Goal: Task Accomplishment & Management: Complete application form

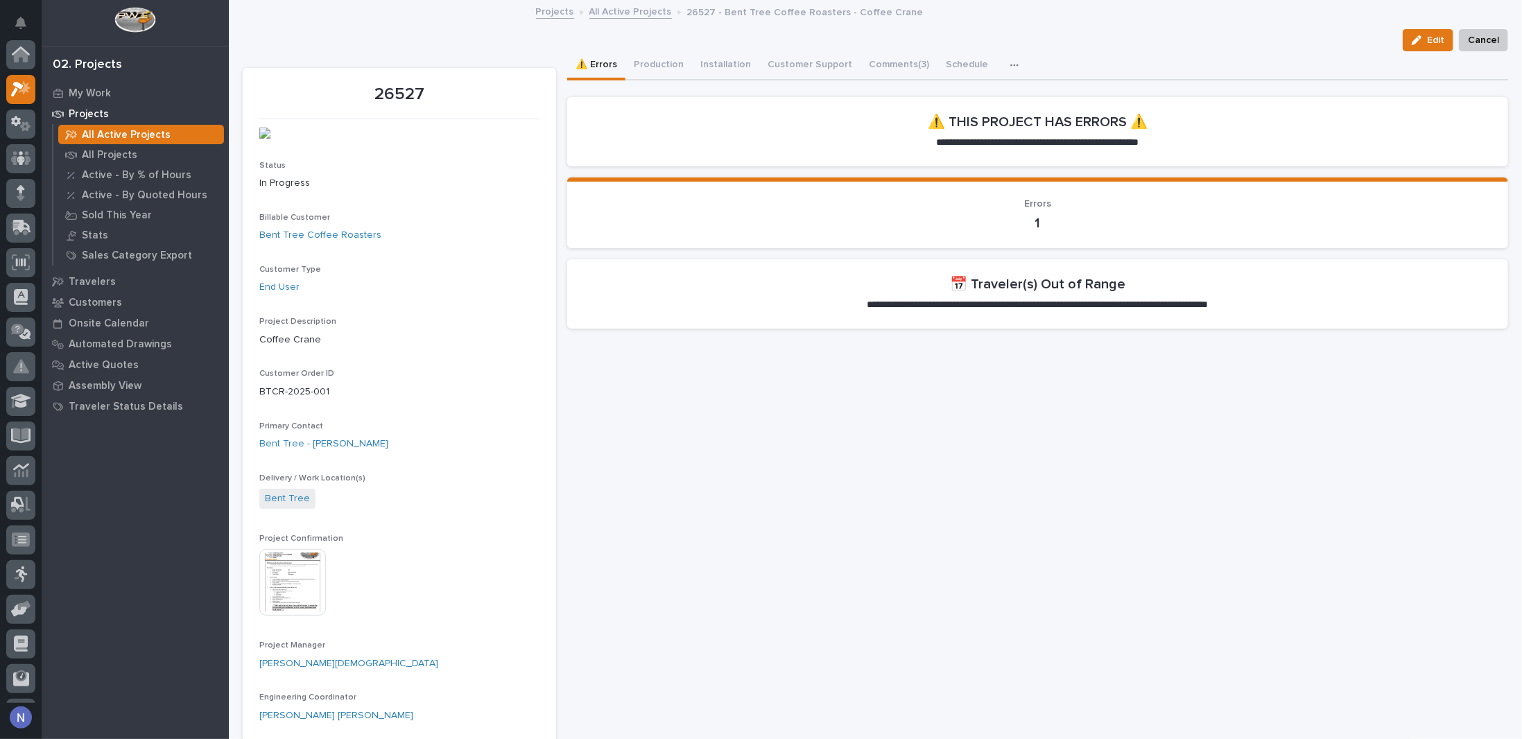
scroll to position [35, 0]
click at [83, 89] on p "My Work" at bounding box center [90, 93] width 42 height 12
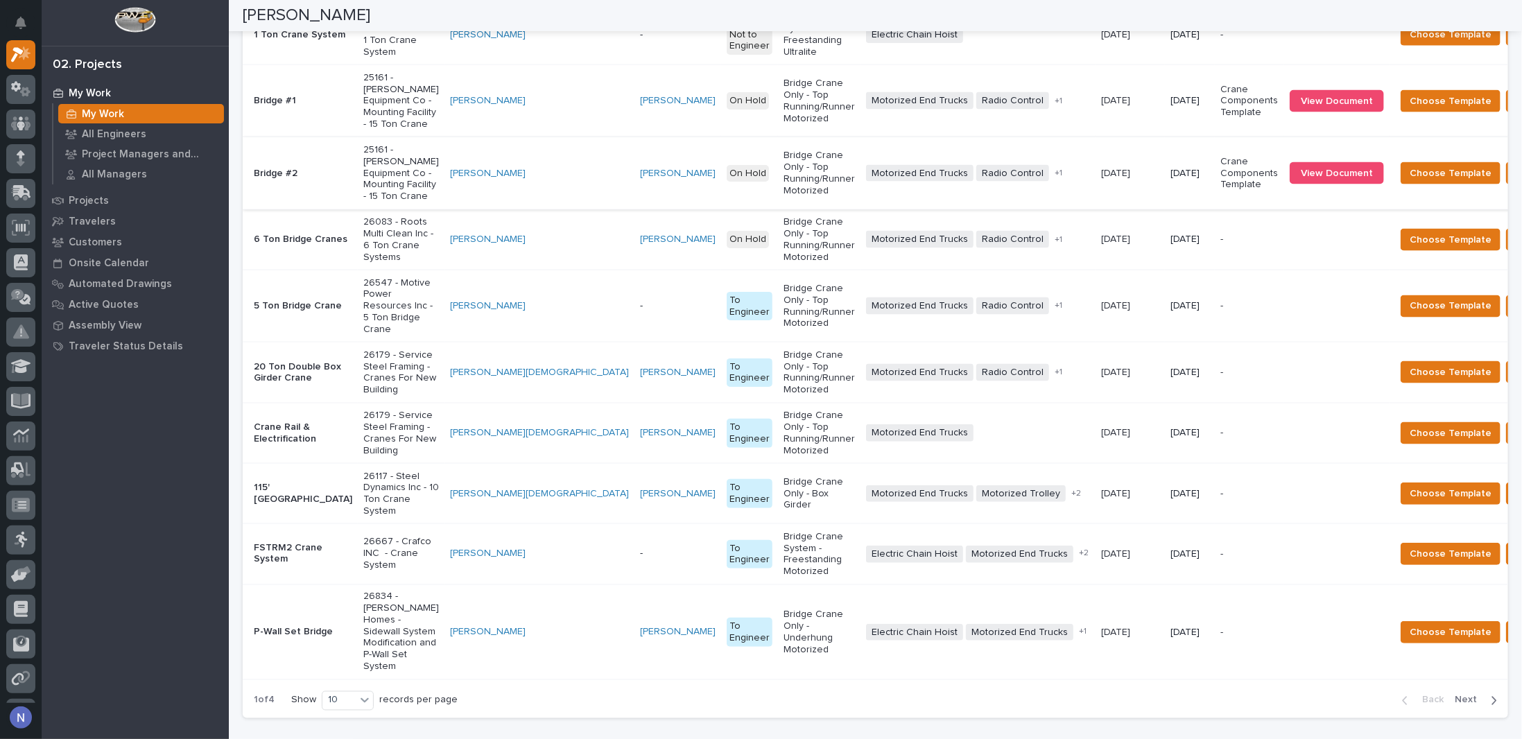
scroll to position [1196, 0]
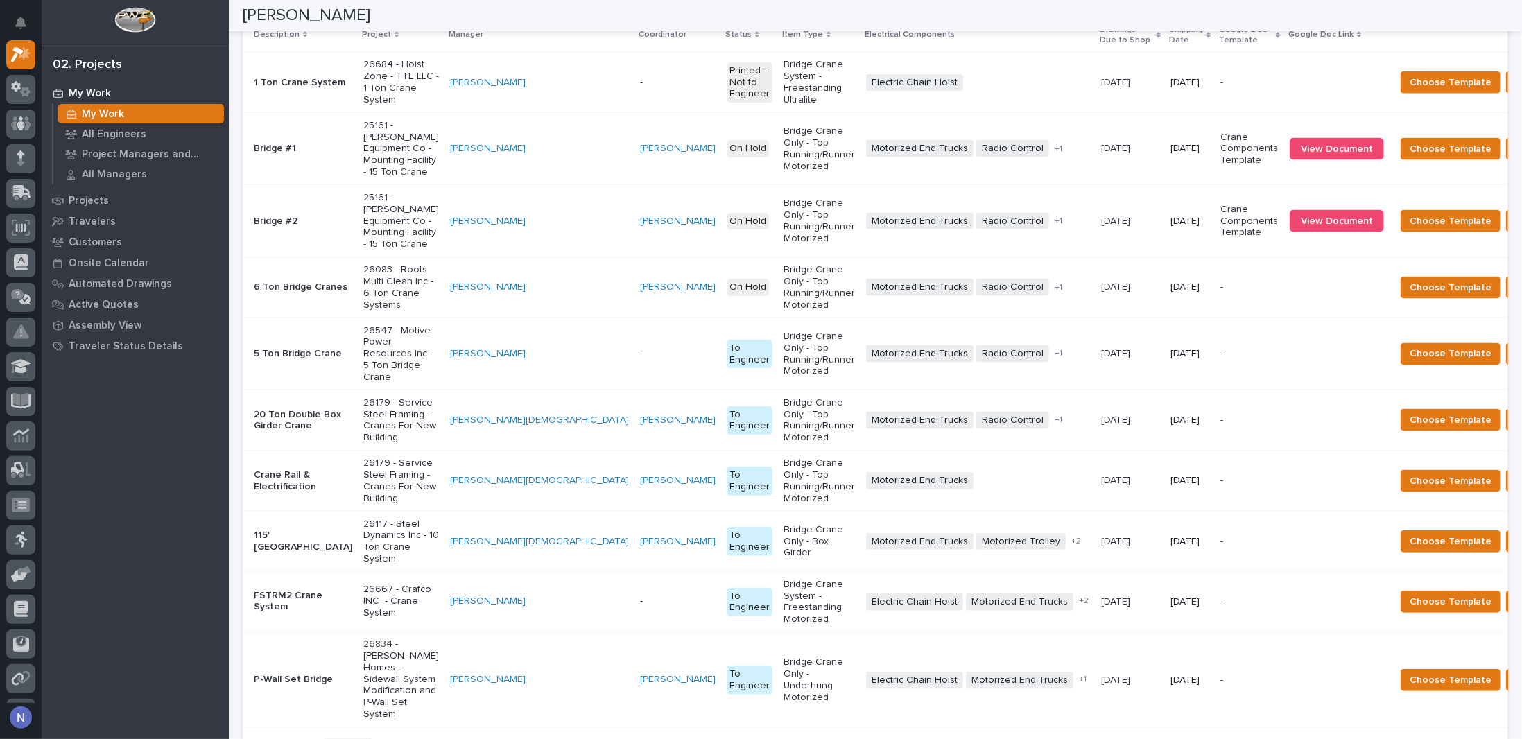
click at [1052, 226] on div "+ 1" at bounding box center [1071, 221] width 38 height 10
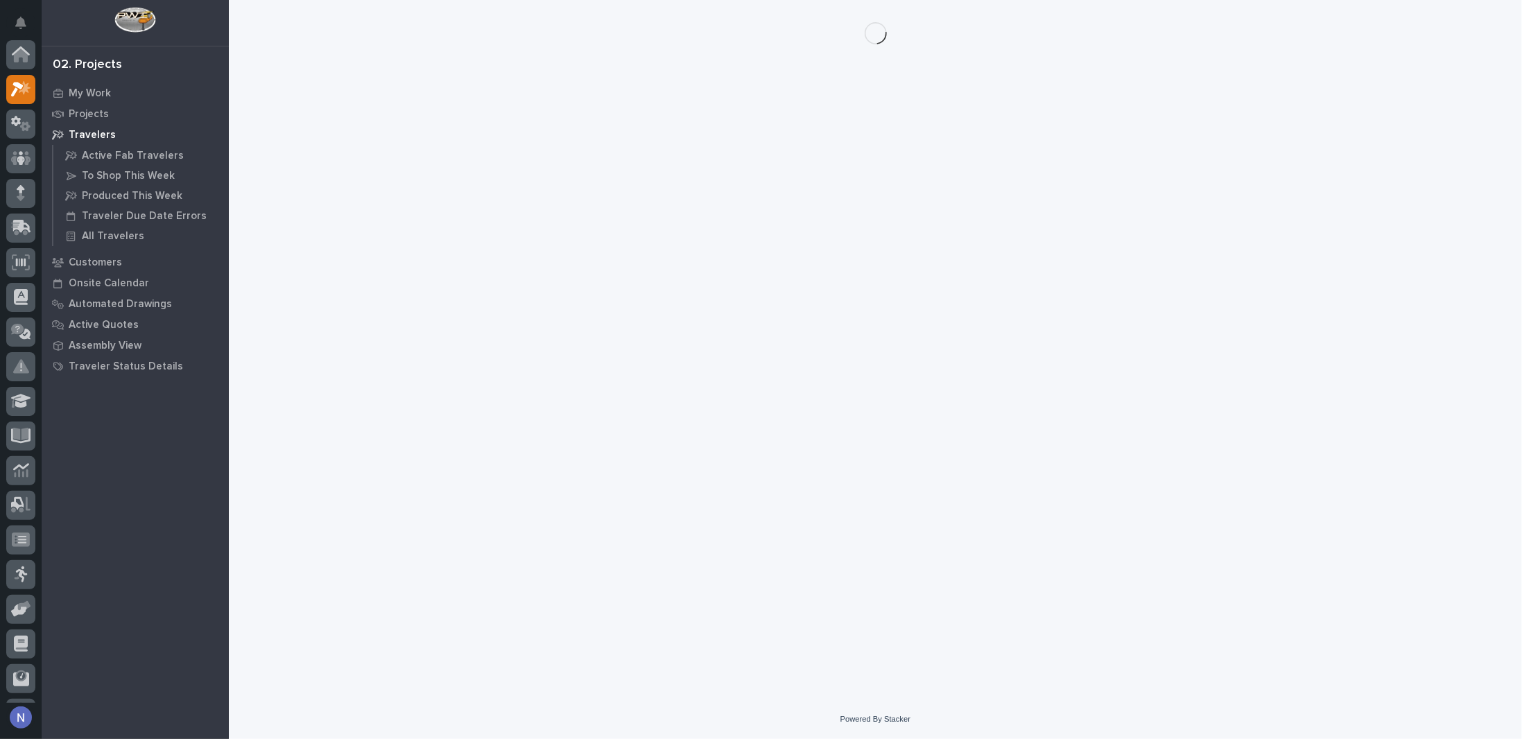
scroll to position [35, 0]
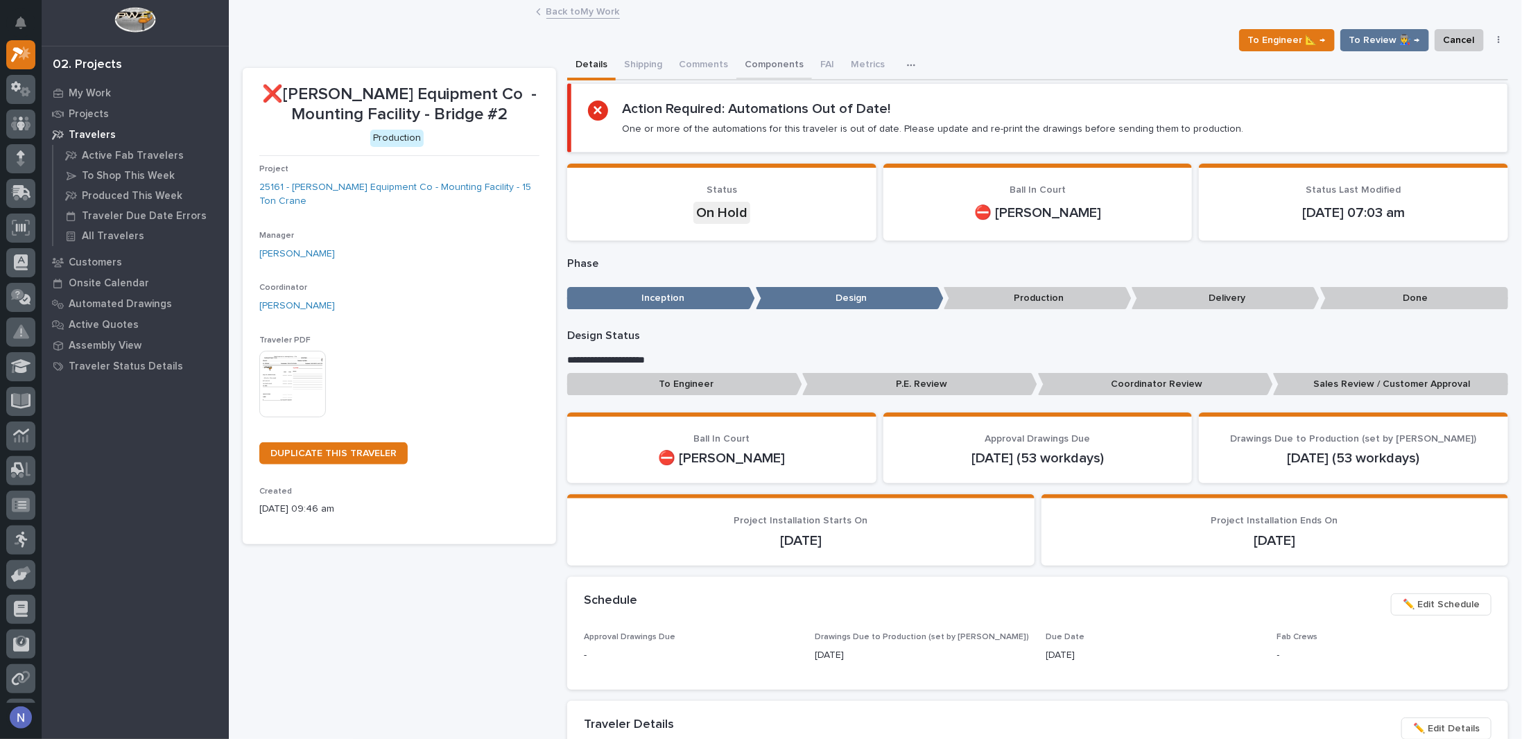
click at [767, 69] on button "Components" at bounding box center [774, 65] width 76 height 29
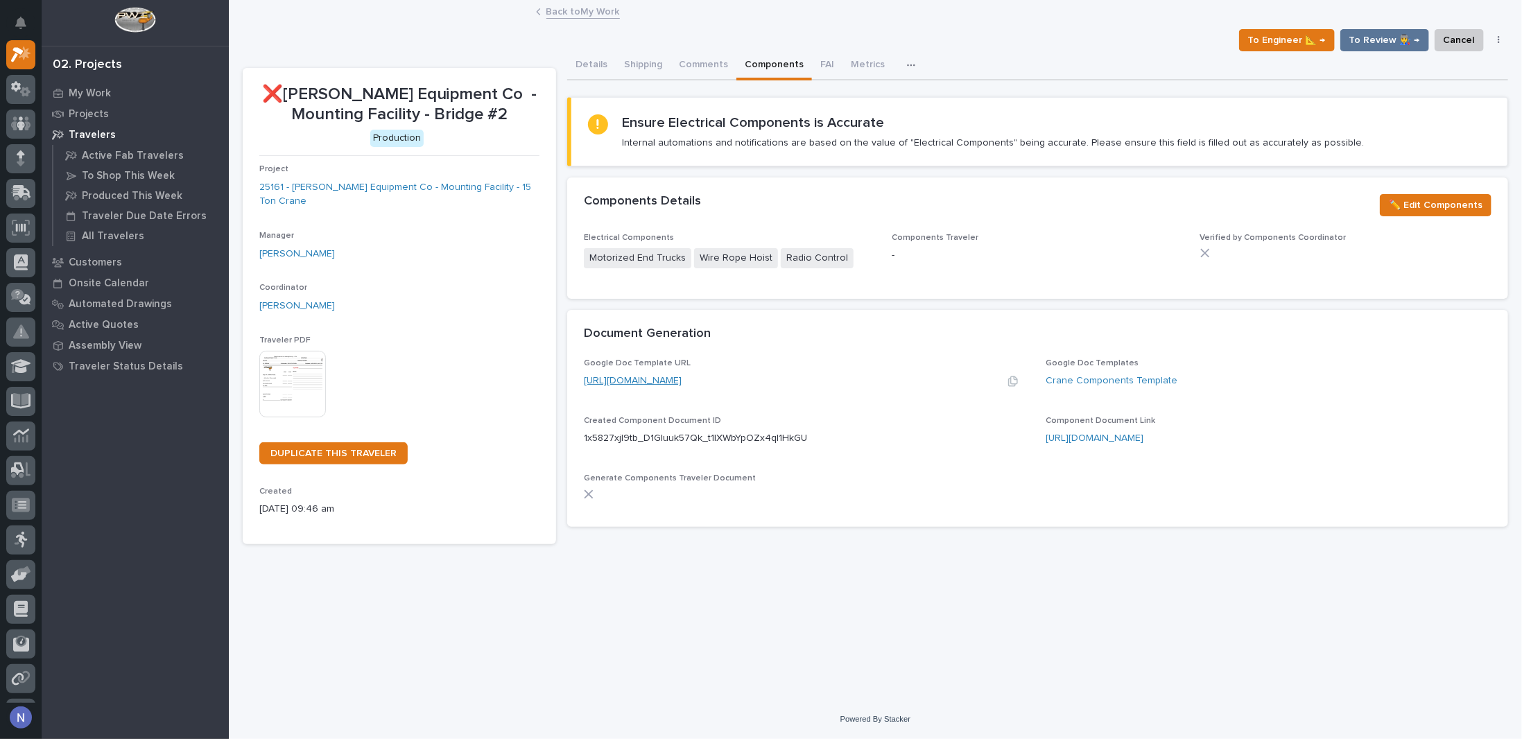
click at [681, 382] on link "[URL][DOMAIN_NAME]" at bounding box center [633, 381] width 98 height 10
click at [26, 154] on div at bounding box center [20, 158] width 29 height 29
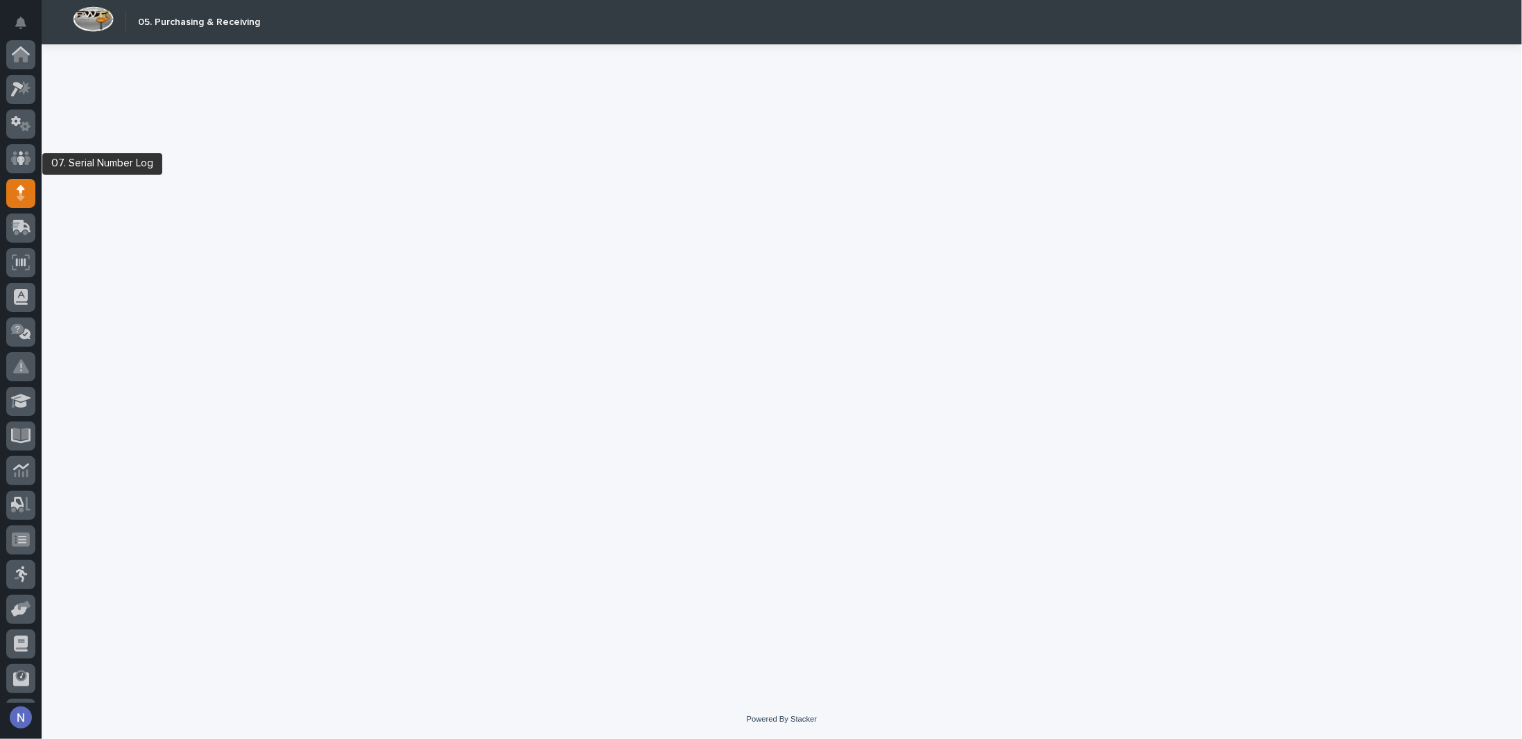
scroll to position [100, 0]
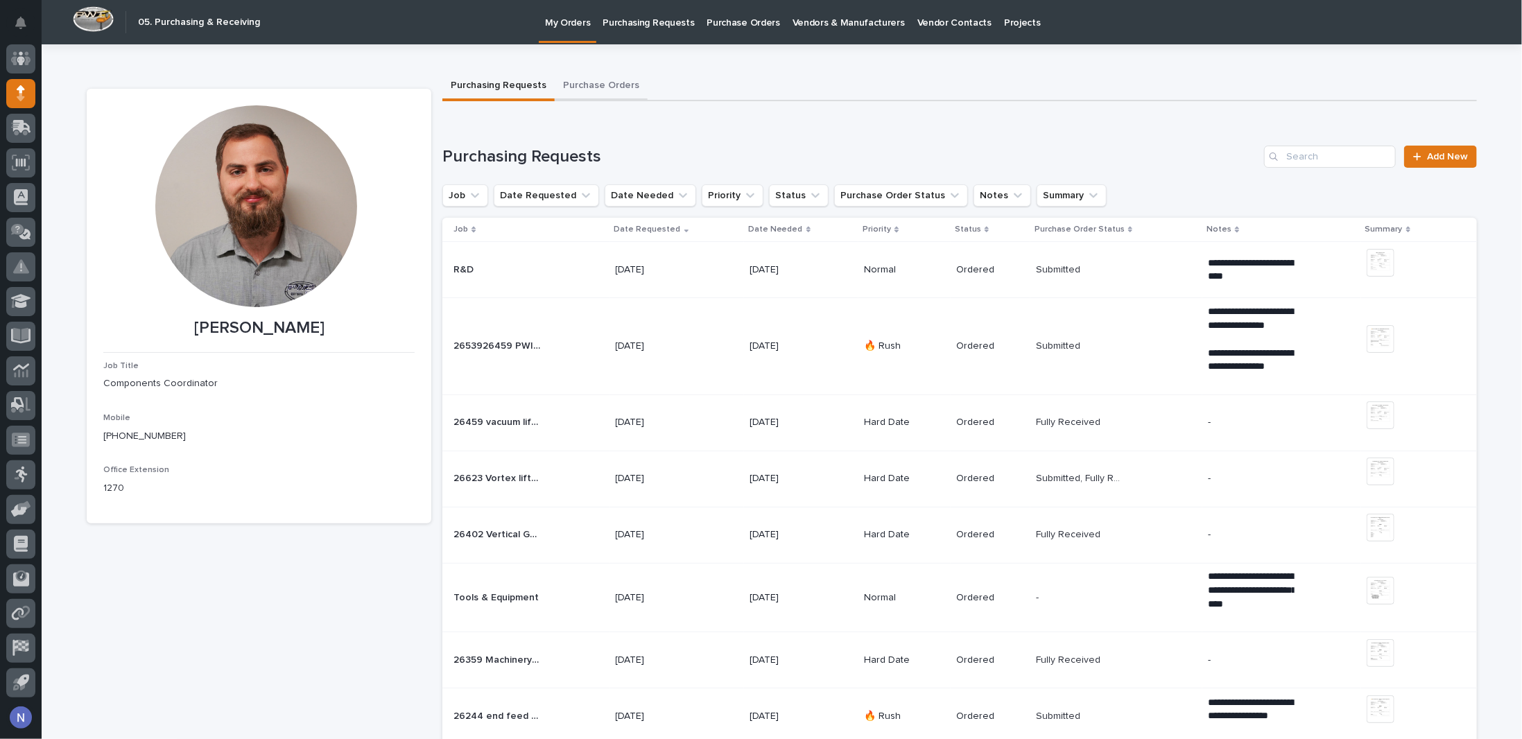
click at [605, 87] on button "Purchase Orders" at bounding box center [601, 86] width 93 height 29
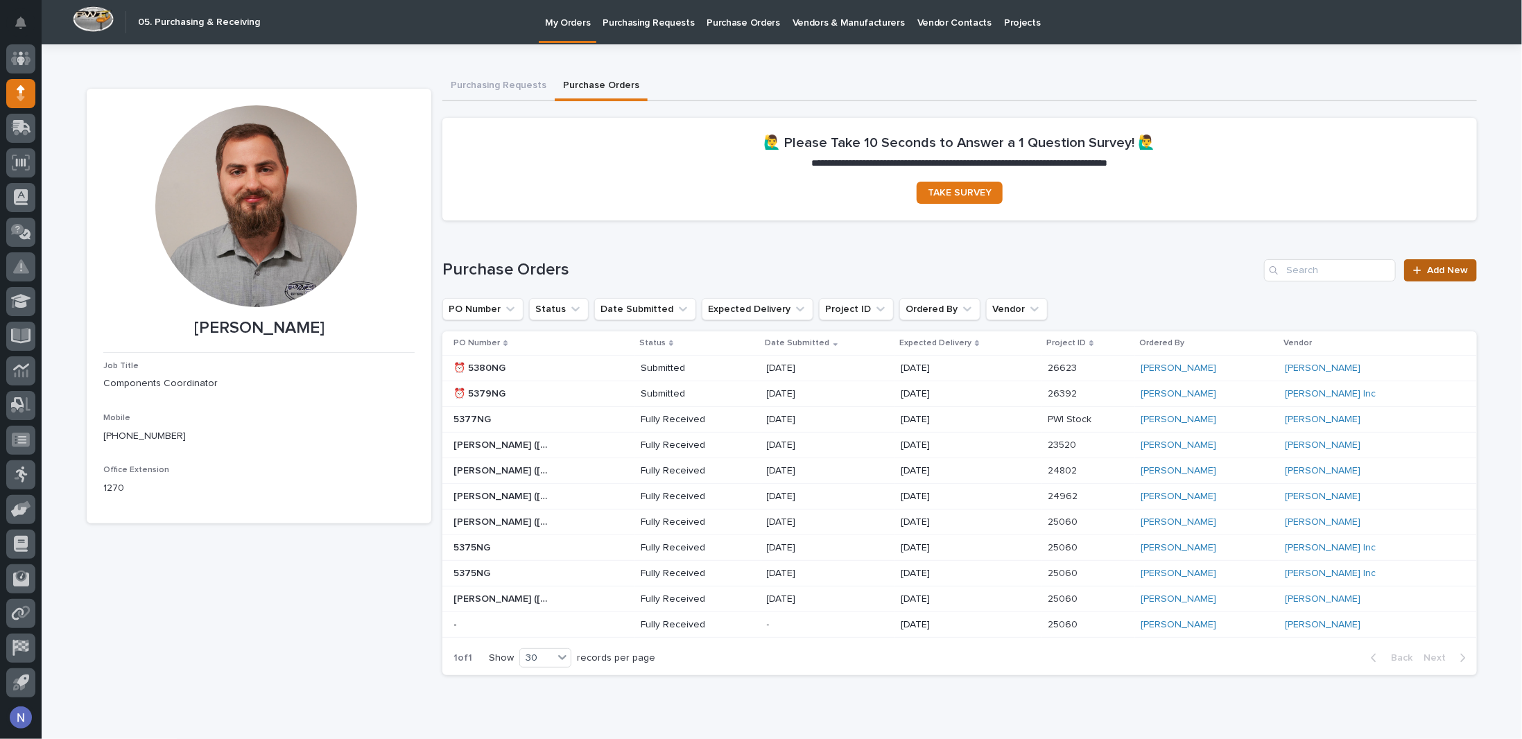
click at [1418, 268] on div at bounding box center [1420, 270] width 14 height 10
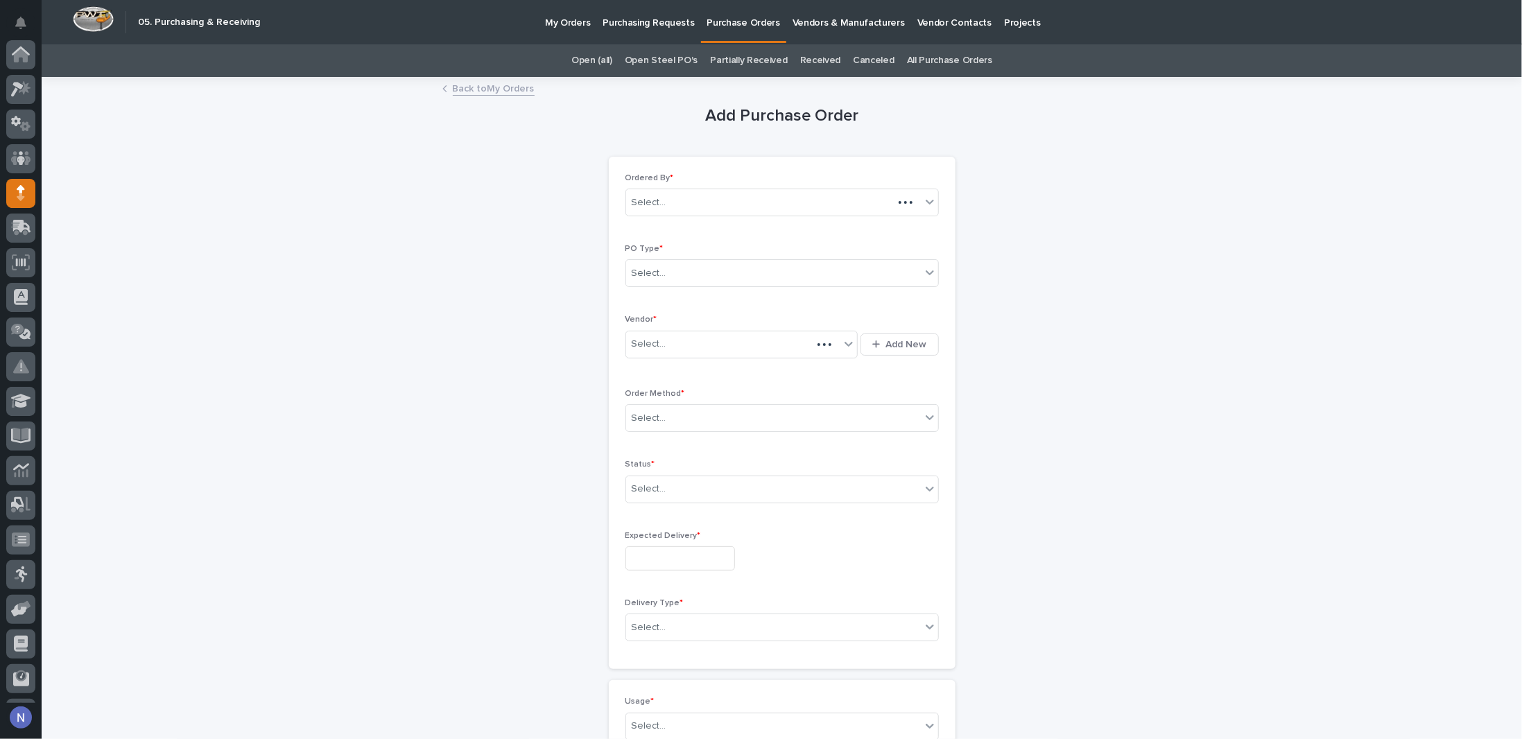
scroll to position [100, 0]
click at [649, 272] on div "Select..." at bounding box center [648, 273] width 35 height 15
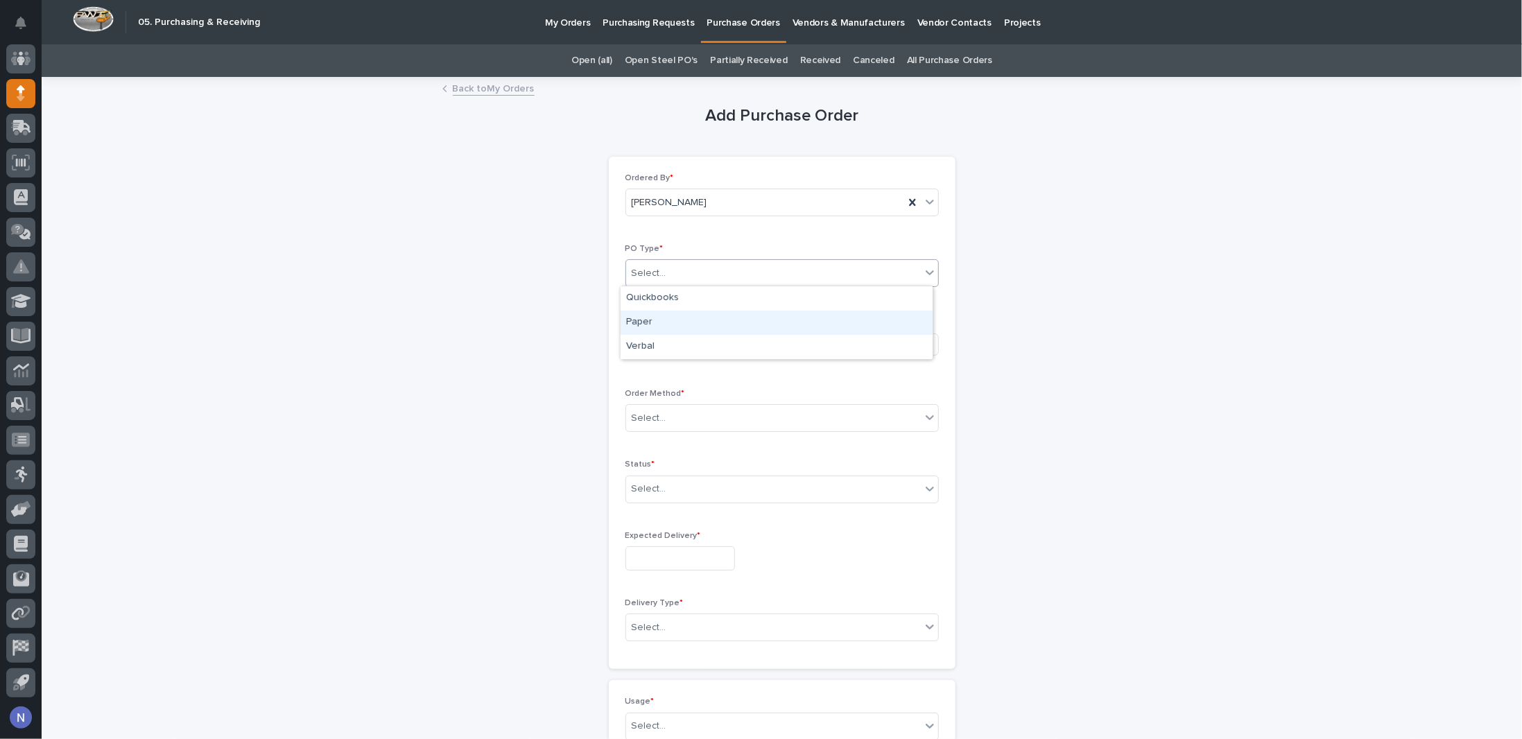
click at [658, 324] on div "Paper" at bounding box center [776, 323] width 312 height 24
click at [649, 347] on div "Select..." at bounding box center [648, 344] width 35 height 15
type input "***"
click at [693, 374] on div "[PERSON_NAME]" at bounding box center [736, 369] width 233 height 24
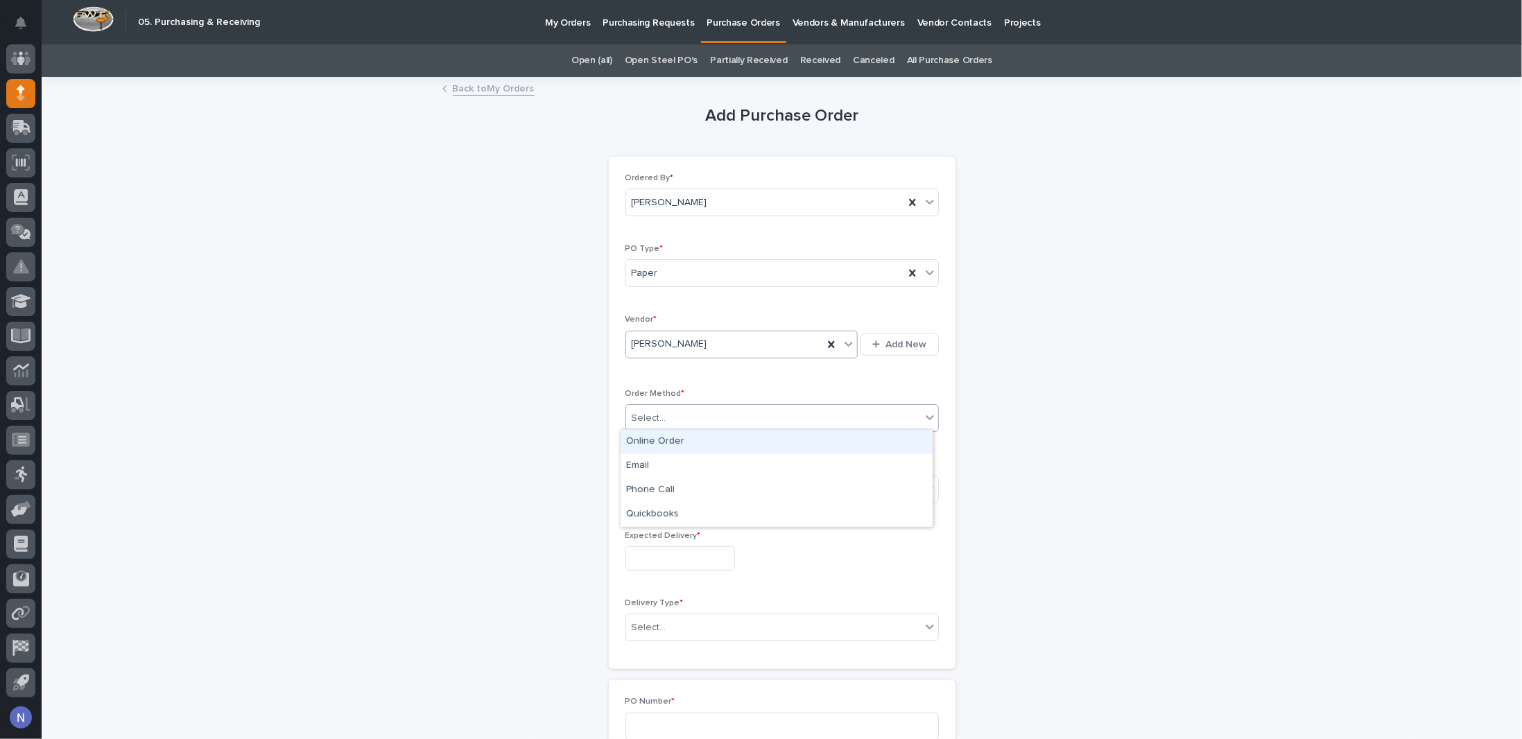
click at [735, 408] on div "Select..." at bounding box center [773, 418] width 295 height 23
click at [710, 432] on div "Online Order" at bounding box center [776, 442] width 312 height 24
click at [674, 478] on div "Select..." at bounding box center [773, 489] width 295 height 23
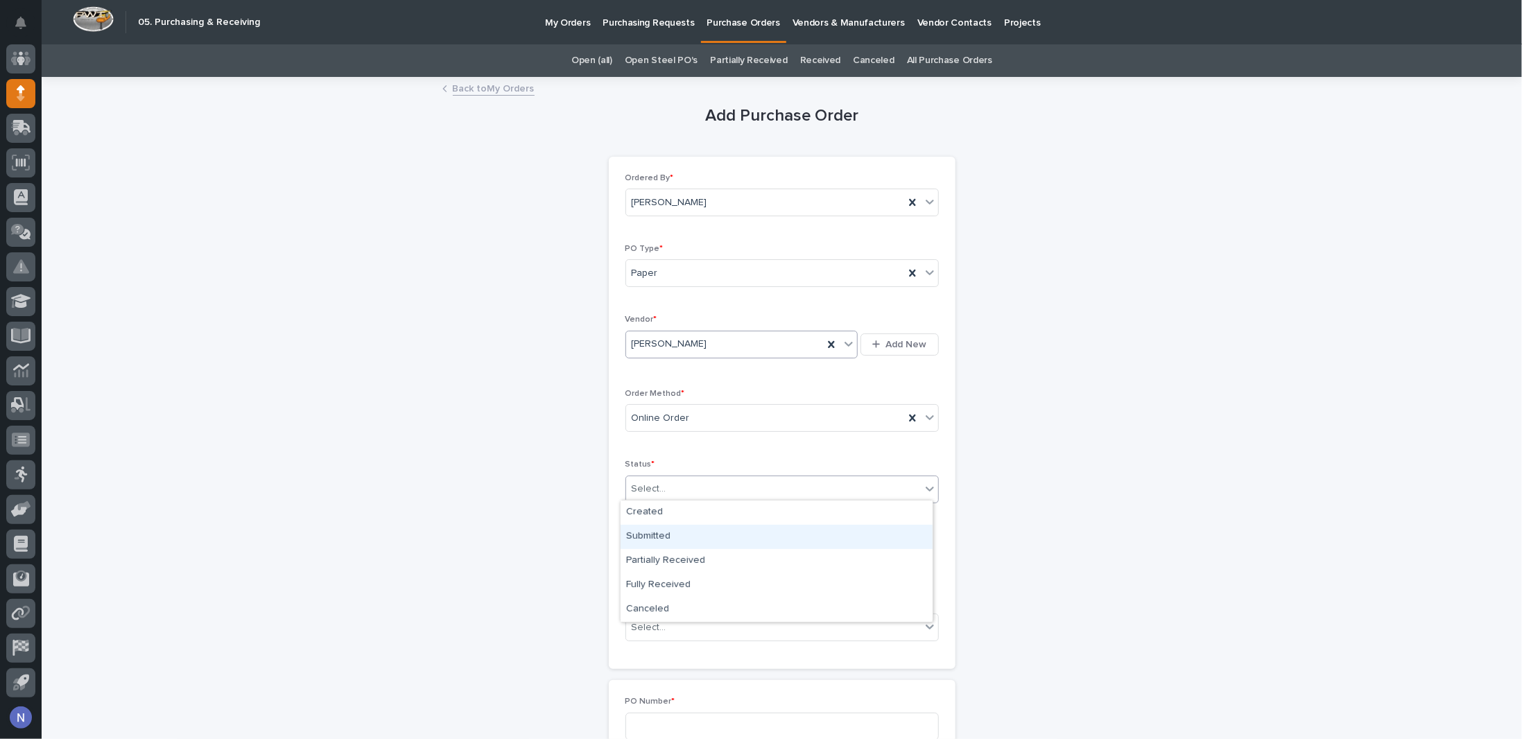
click at [666, 528] on div "Submitted" at bounding box center [776, 537] width 312 height 24
click at [659, 552] on input "text" at bounding box center [680, 558] width 110 height 24
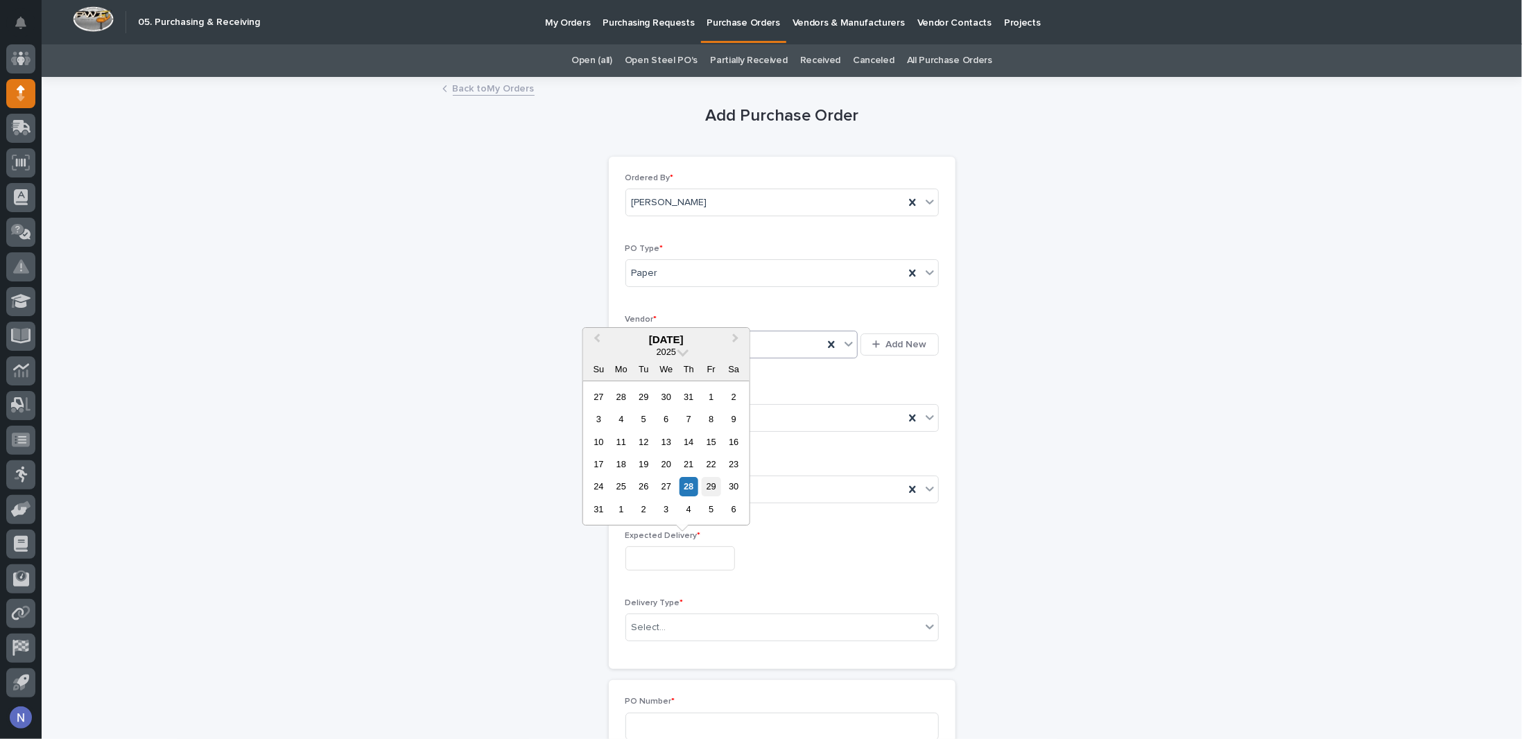
click at [711, 490] on div "29" at bounding box center [710, 487] width 19 height 19
type input "**********"
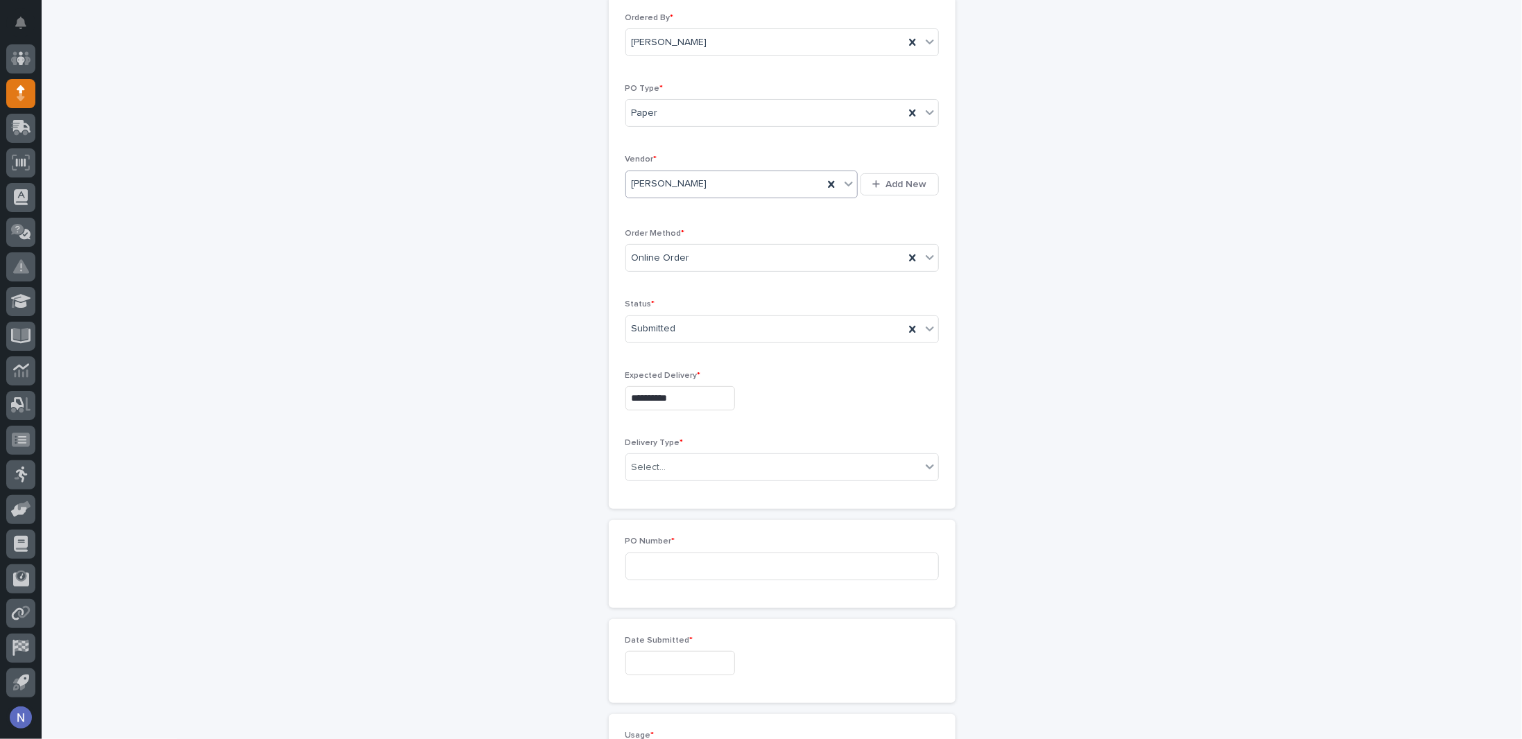
scroll to position [254, 0]
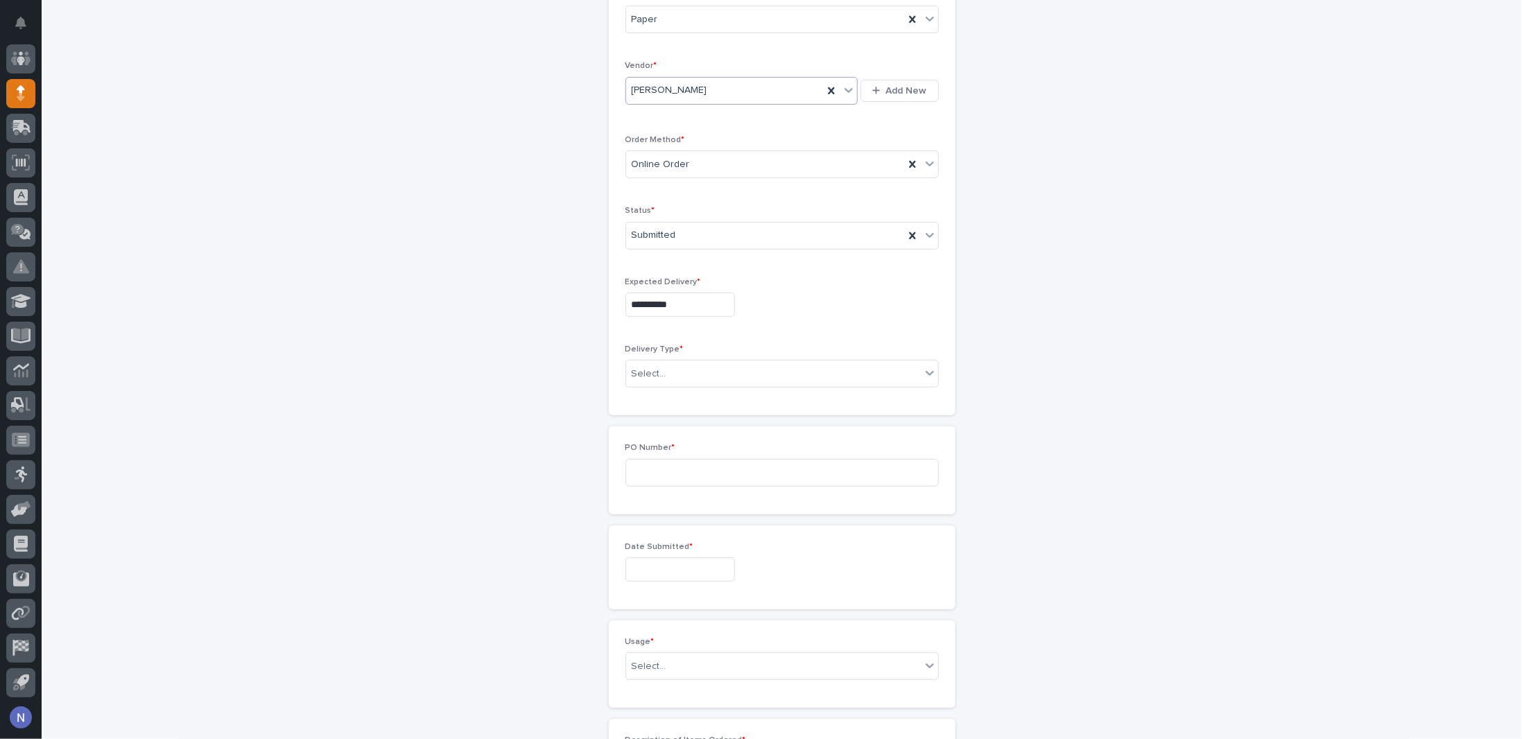
click at [674, 352] on div "Delivery Type * Select..." at bounding box center [781, 372] width 313 height 54
click at [674, 363] on div "Select..." at bounding box center [773, 374] width 295 height 23
click at [674, 390] on div "Deliver to PWI" at bounding box center [776, 395] width 312 height 24
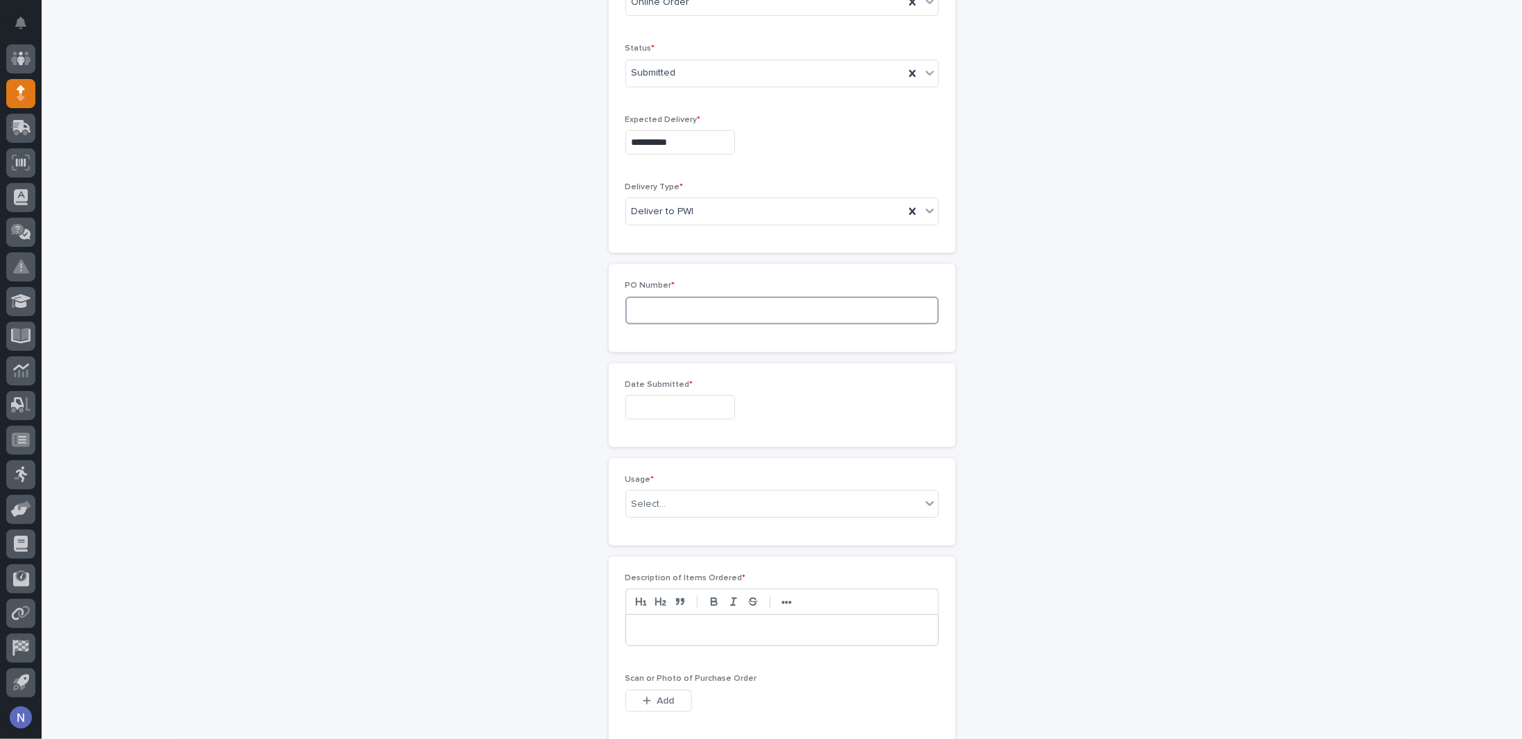
click at [694, 297] on input at bounding box center [781, 311] width 313 height 28
type input "5381NG"
click at [633, 403] on input "text" at bounding box center [680, 407] width 110 height 24
click at [688, 335] on div "28" at bounding box center [688, 334] width 19 height 19
type input "**********"
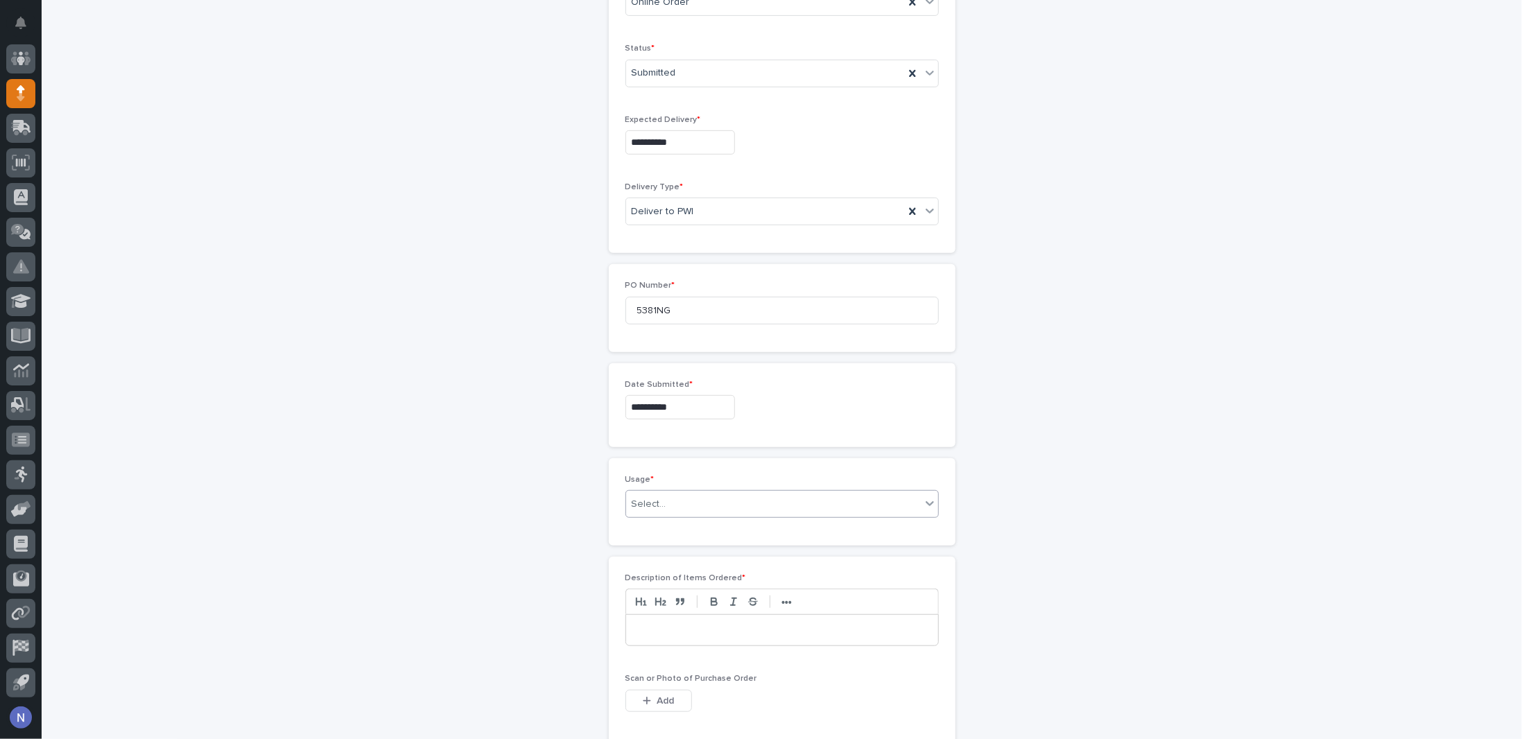
click at [654, 504] on div "Select..." at bounding box center [648, 504] width 35 height 15
click at [659, 527] on div "PWI Project" at bounding box center [776, 525] width 312 height 24
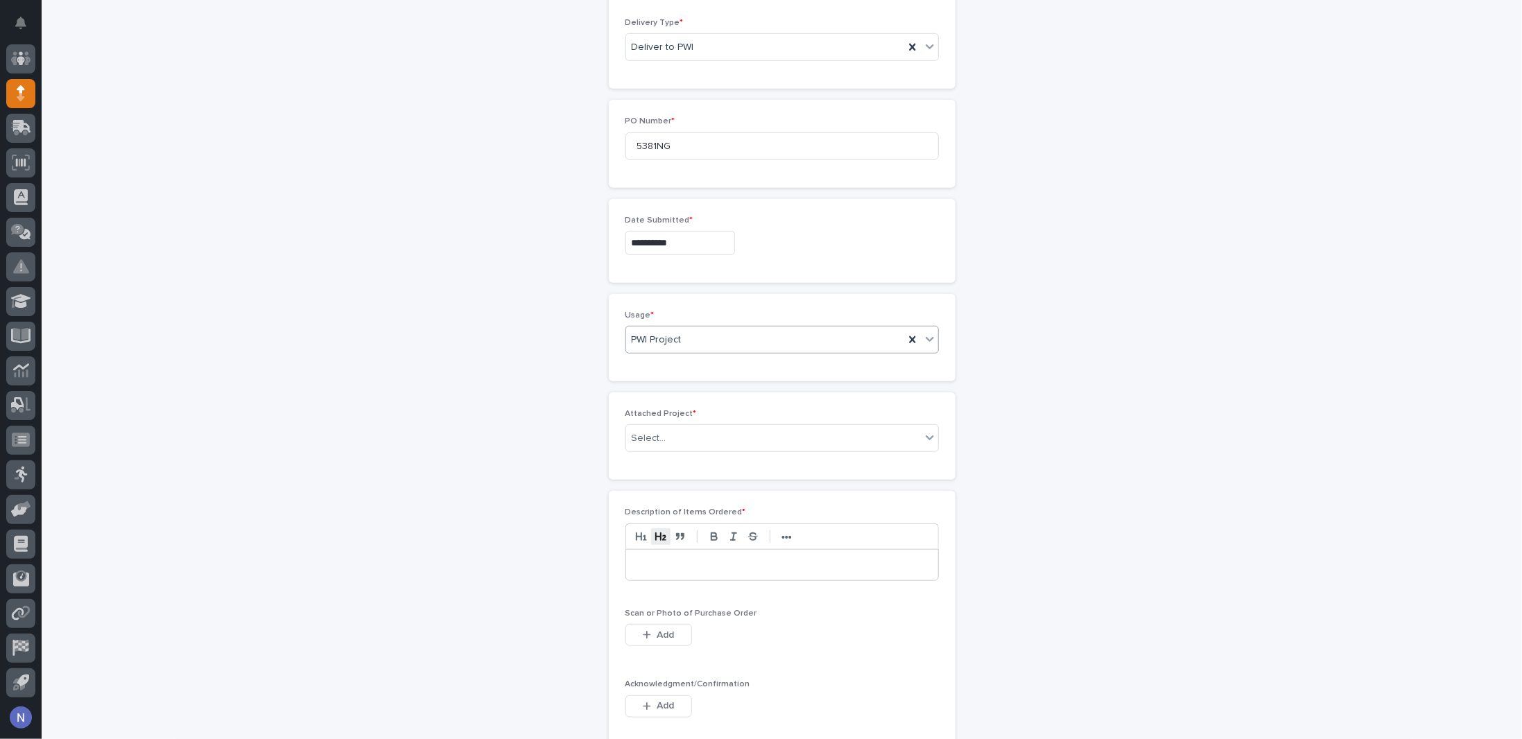
scroll to position [650, 0]
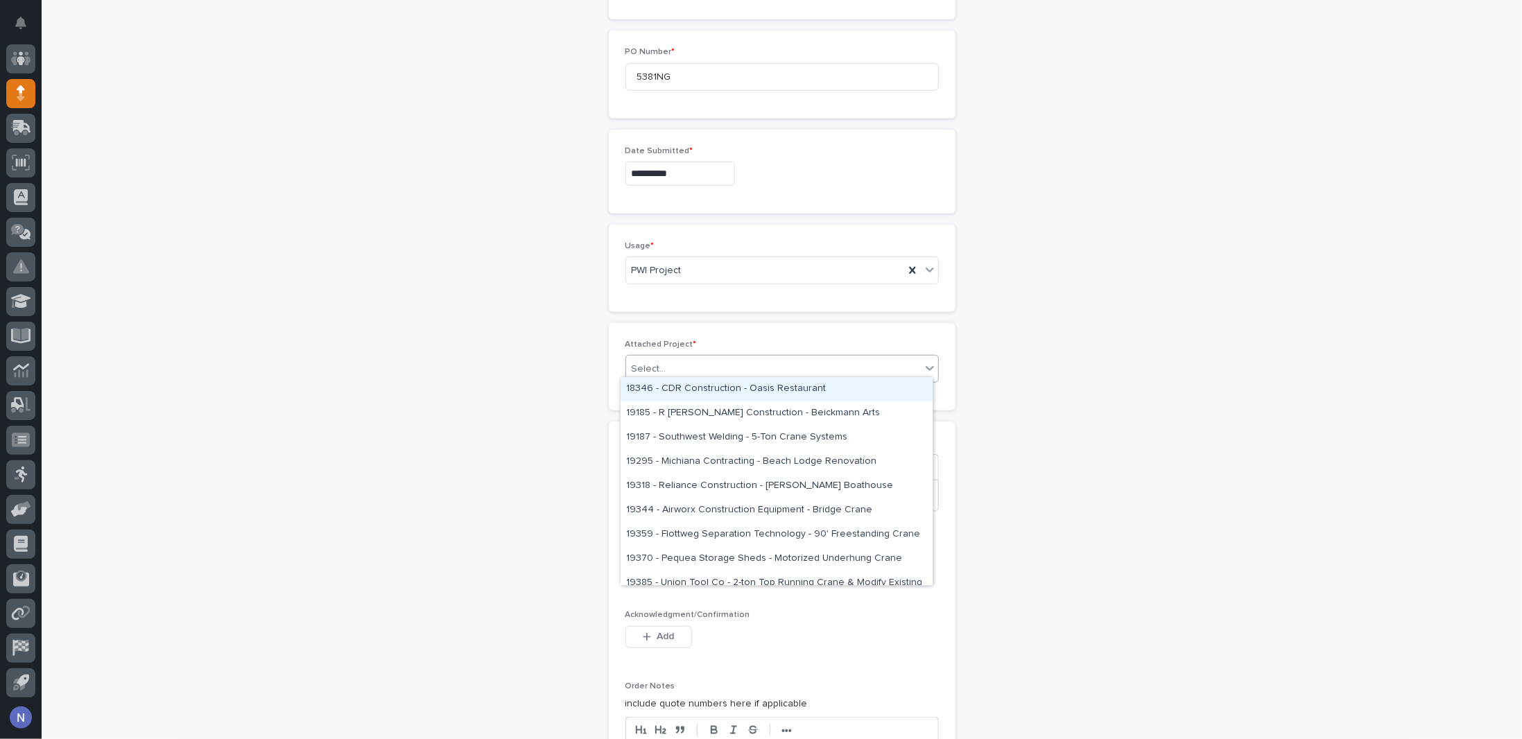
click at [657, 367] on div "Select..." at bounding box center [648, 369] width 35 height 15
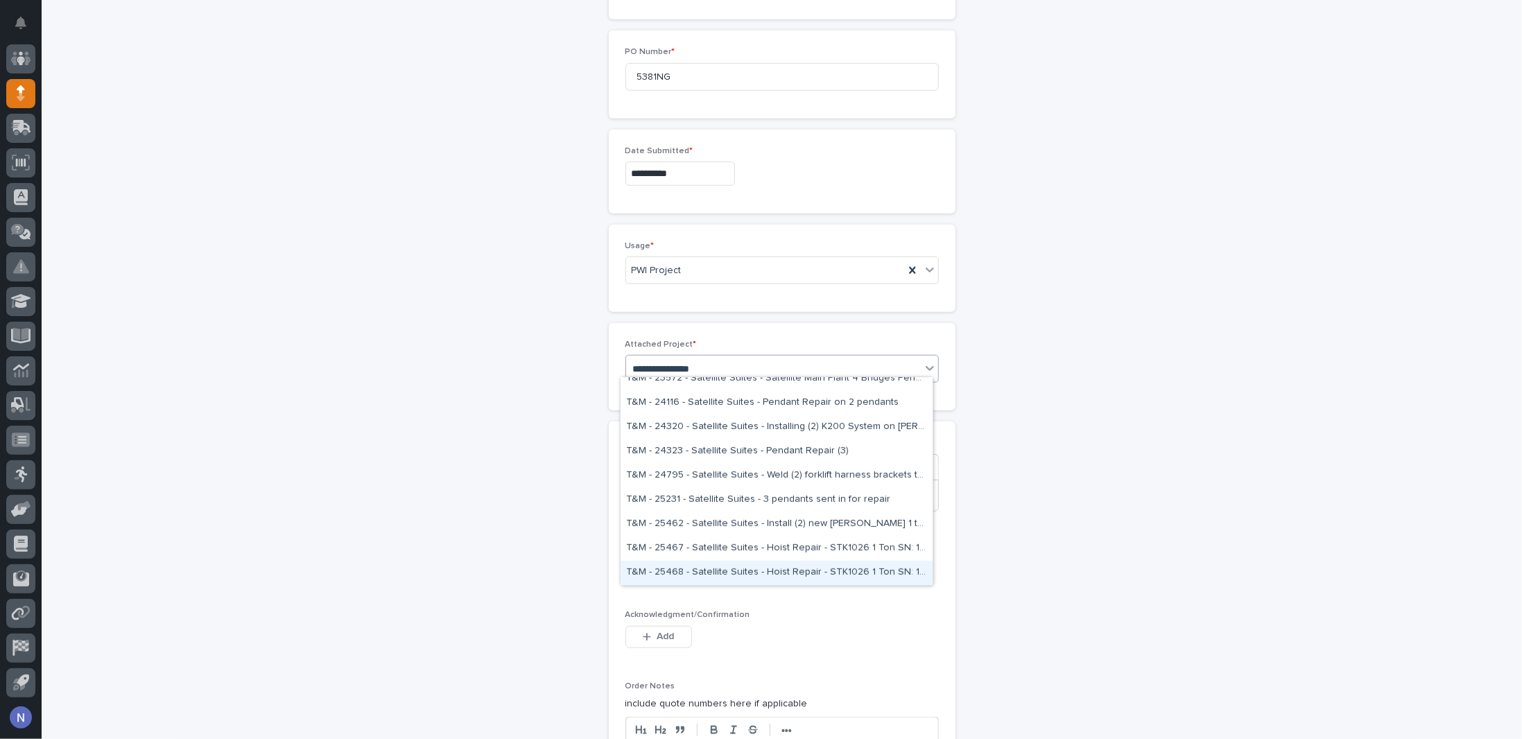
scroll to position [568, 0]
type input "**********"
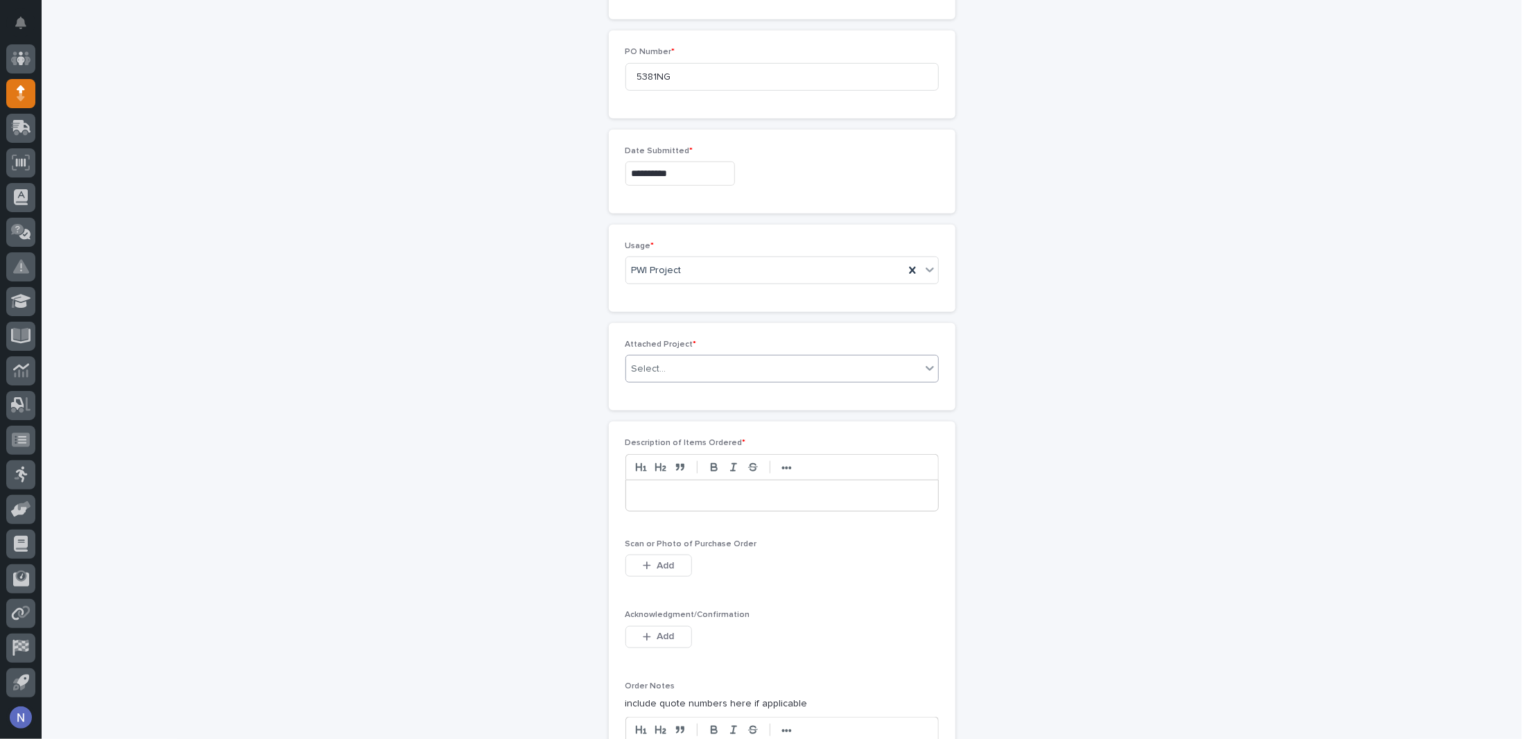
drag, startPoint x: 702, startPoint y: 358, endPoint x: 579, endPoint y: 349, distance: 123.0
click at [579, 349] on div "**********" at bounding box center [782, 217] width 1390 height 1576
click at [670, 360] on div "Select..." at bounding box center [773, 369] width 295 height 23
type input "*****"
click at [739, 387] on div "26802 - Satellite Suites - R&D / Prototype Lamination Vortex Vacuum Lifter" at bounding box center [776, 389] width 312 height 24
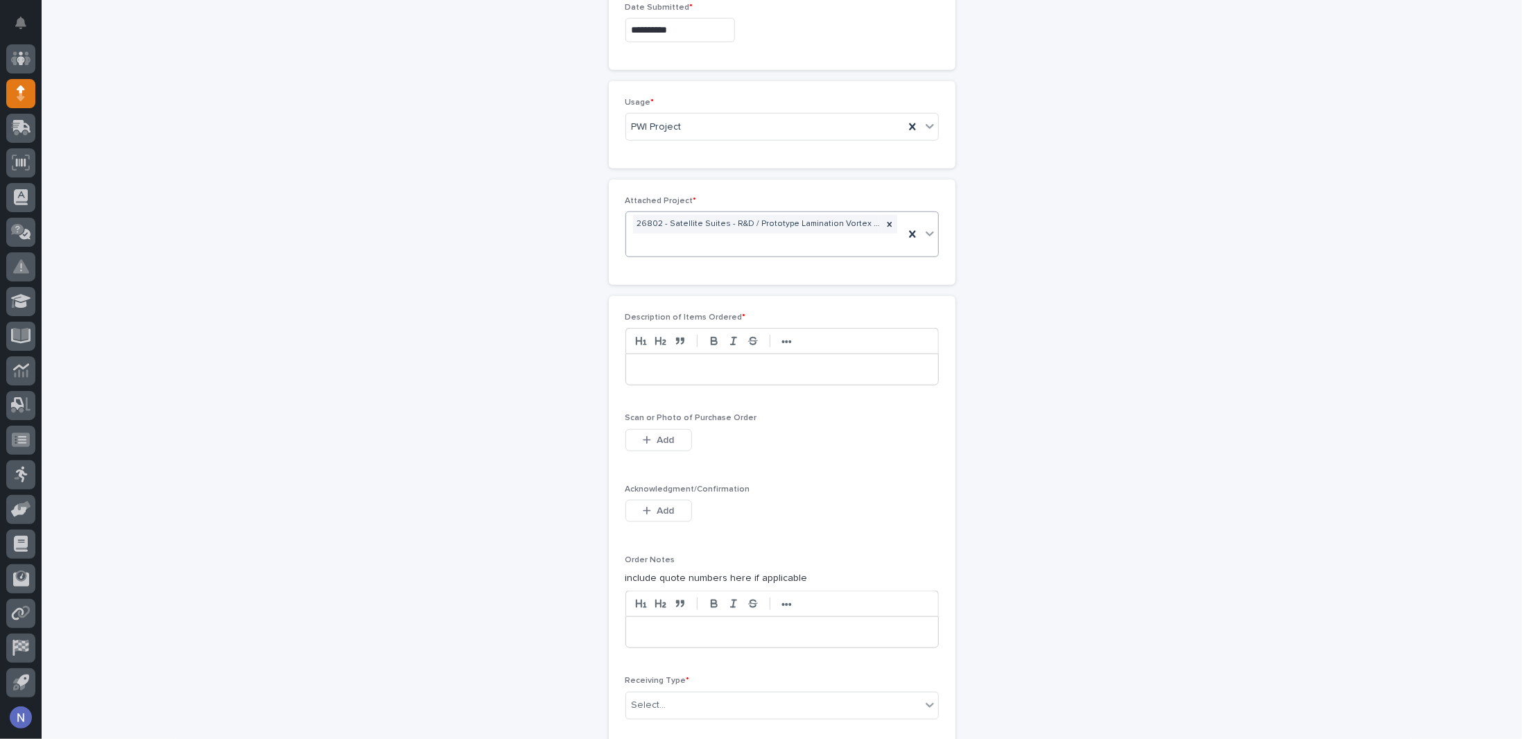
scroll to position [797, 0]
click at [733, 358] on p at bounding box center [781, 365] width 291 height 14
click at [665, 503] on span "Add" at bounding box center [664, 506] width 17 height 12
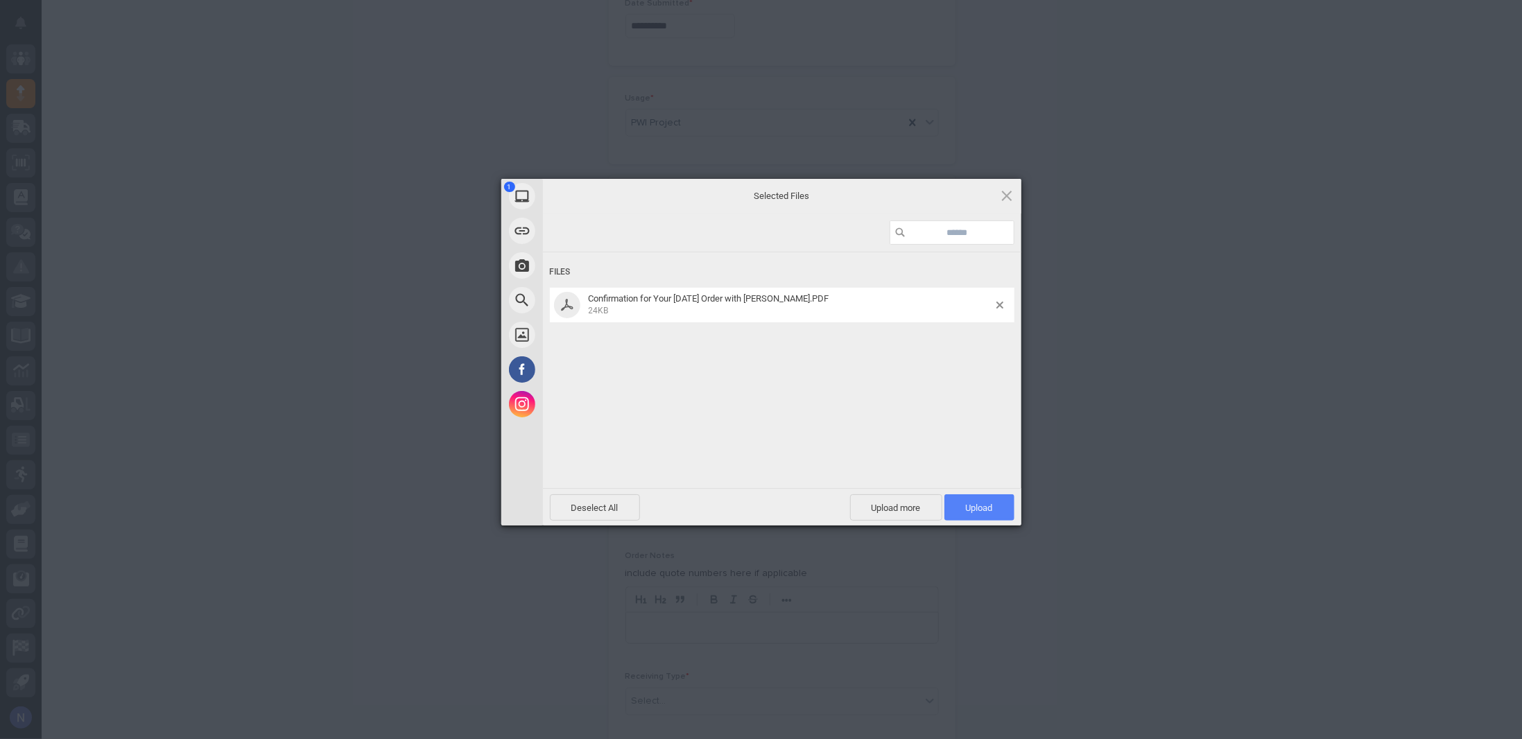
click at [982, 505] on span "Upload 1" at bounding box center [979, 508] width 27 height 10
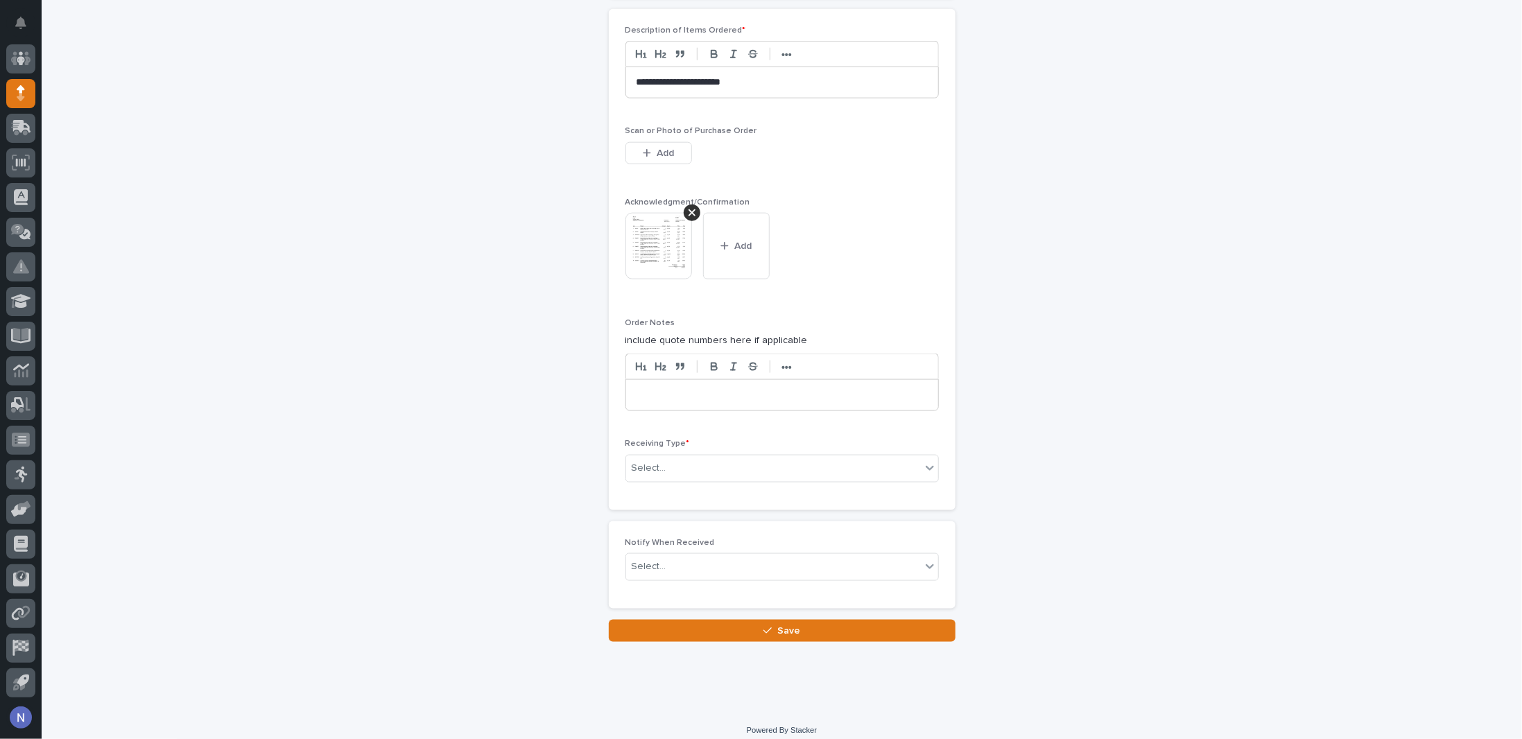
scroll to position [1082, 0]
click at [692, 396] on div at bounding box center [782, 393] width 312 height 30
click at [659, 455] on div "Select..." at bounding box center [773, 466] width 295 height 23
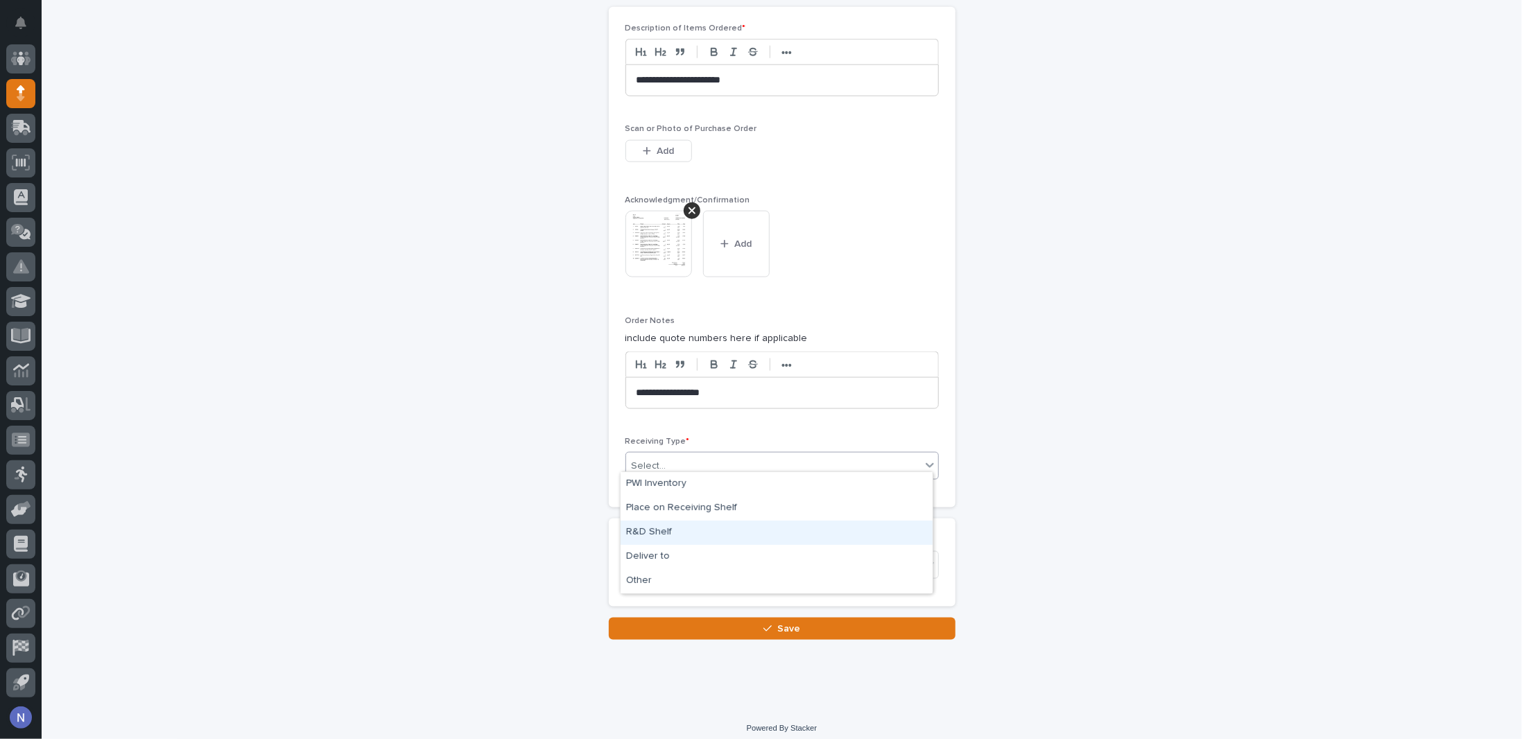
click at [670, 530] on div "R&D Shelf" at bounding box center [776, 533] width 312 height 24
click at [659, 557] on div "Select..." at bounding box center [773, 564] width 295 height 23
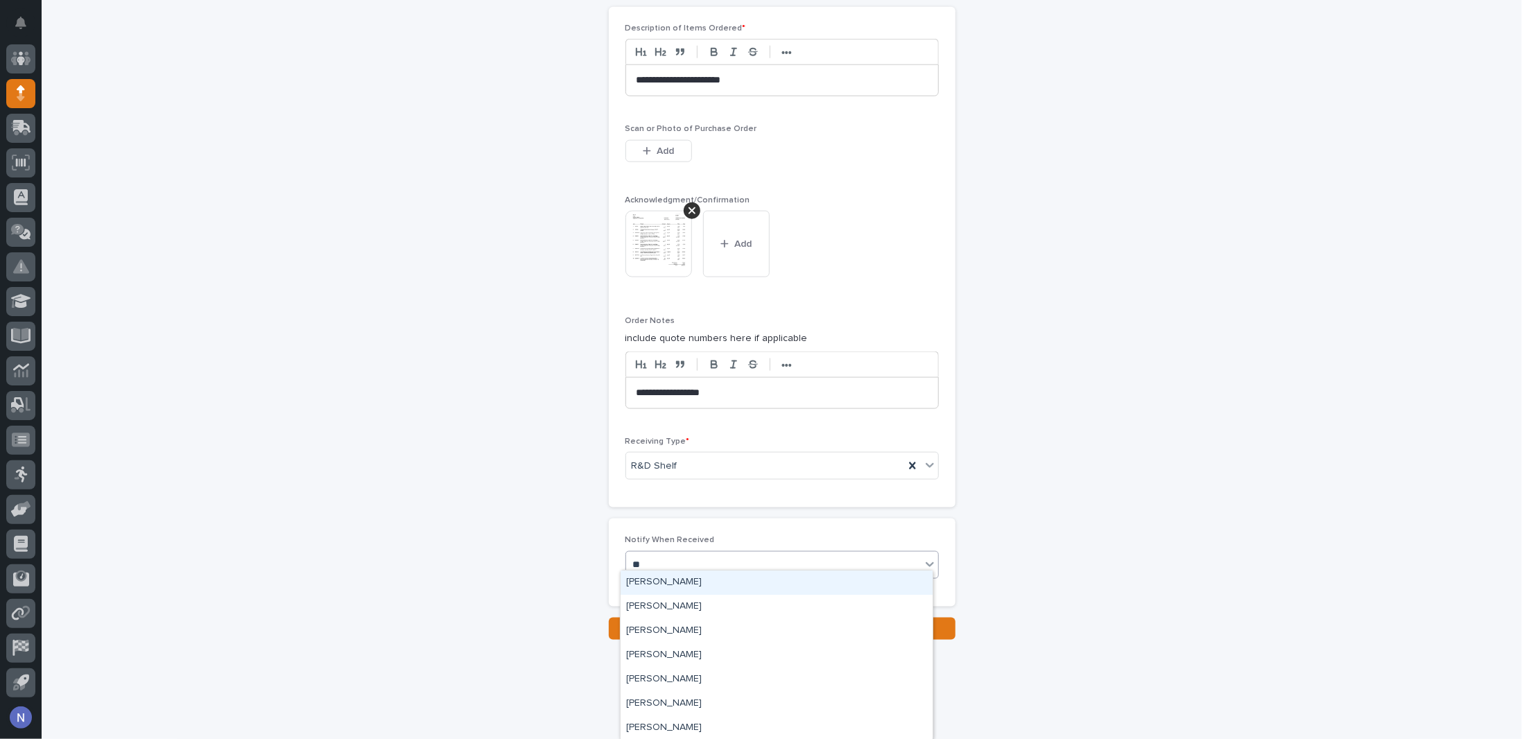
type input "***"
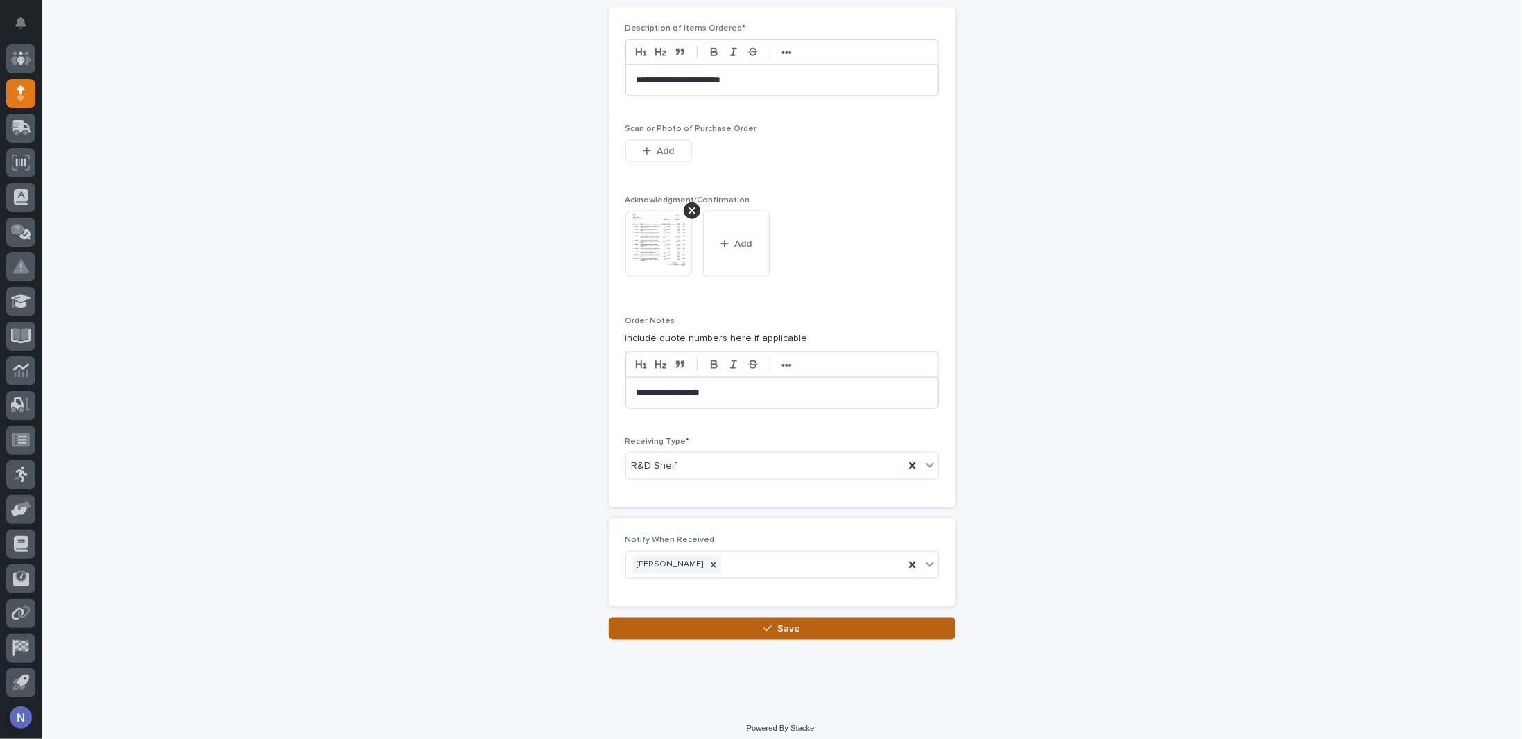
click at [719, 629] on button "Save" at bounding box center [782, 629] width 347 height 22
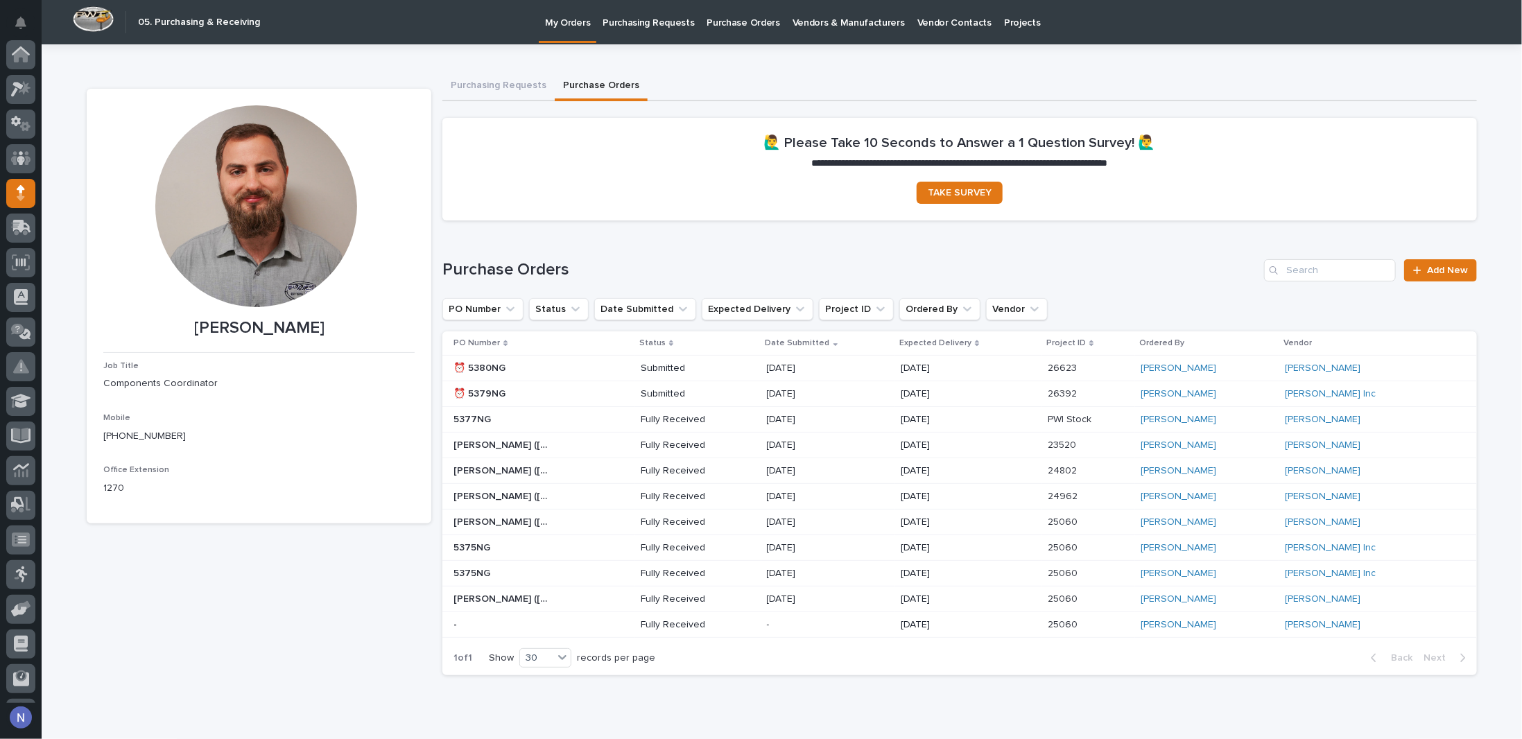
scroll to position [100, 0]
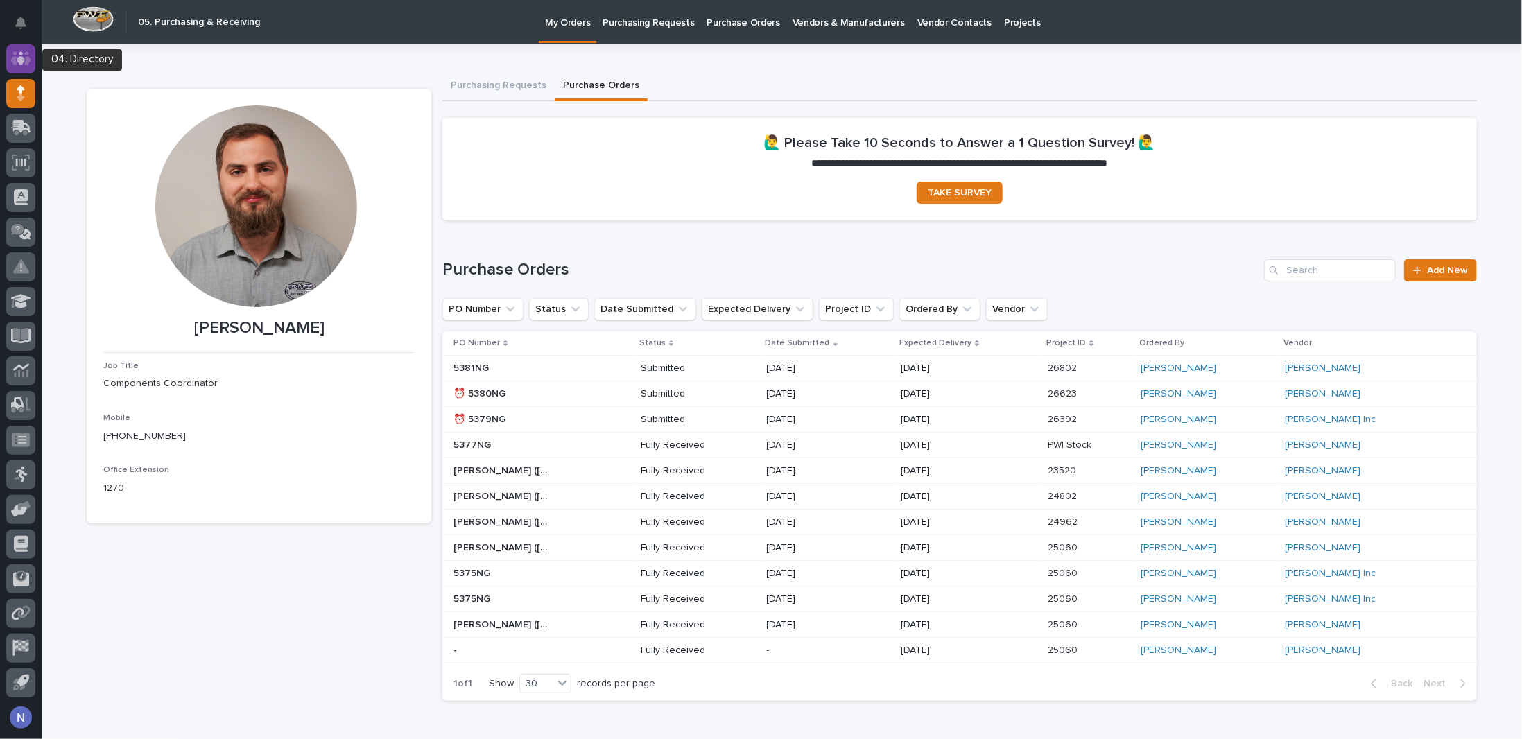
click at [17, 58] on icon at bounding box center [21, 58] width 8 height 14
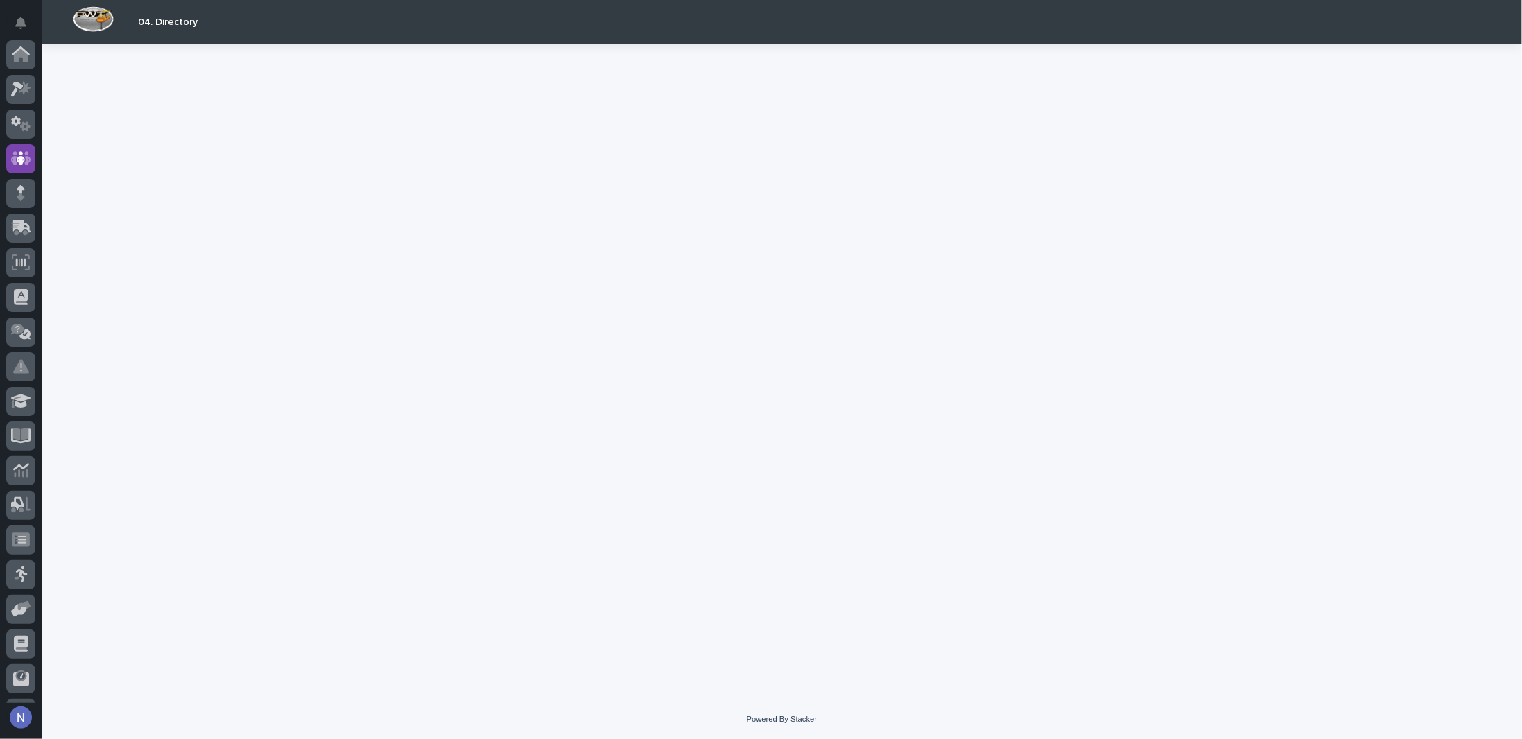
scroll to position [100, 0]
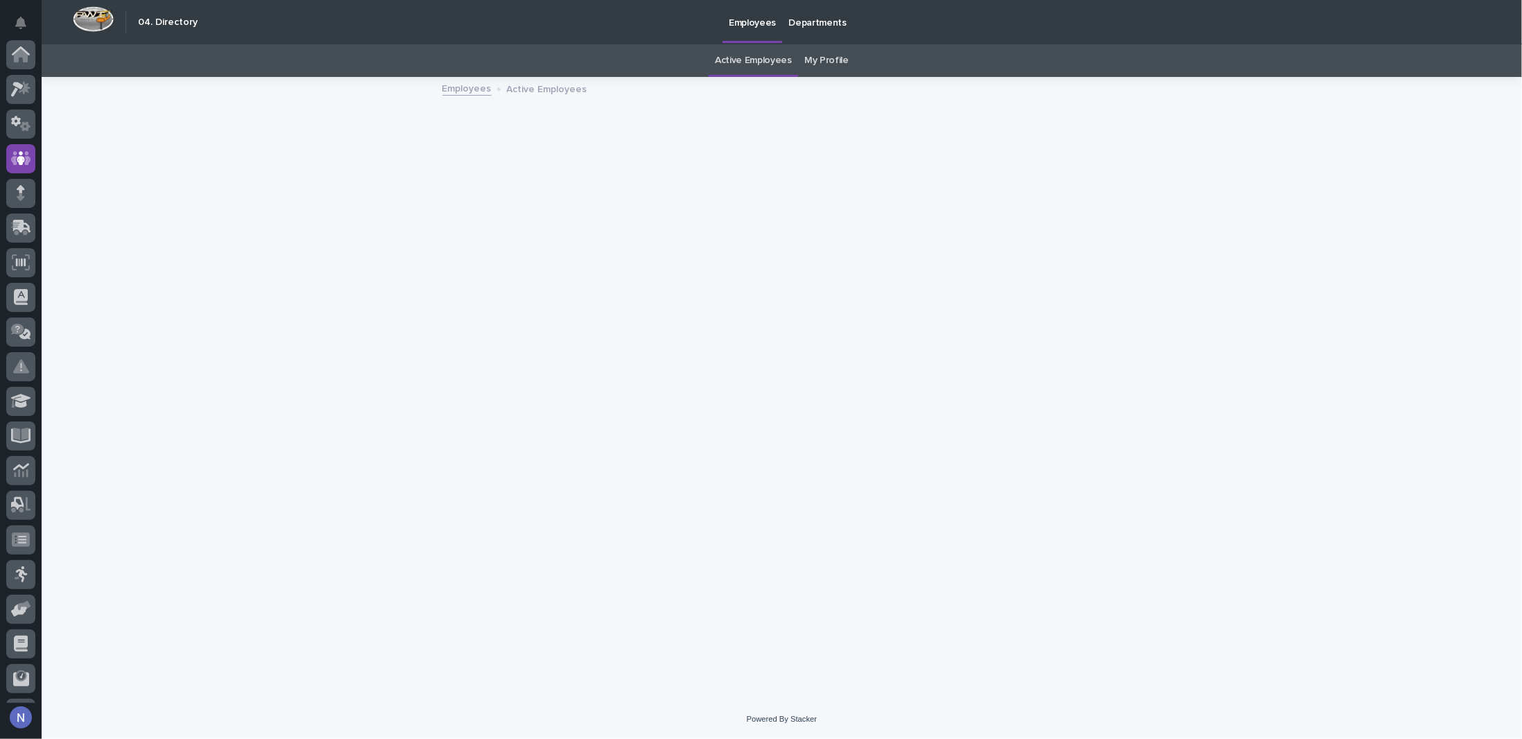
scroll to position [100, 0]
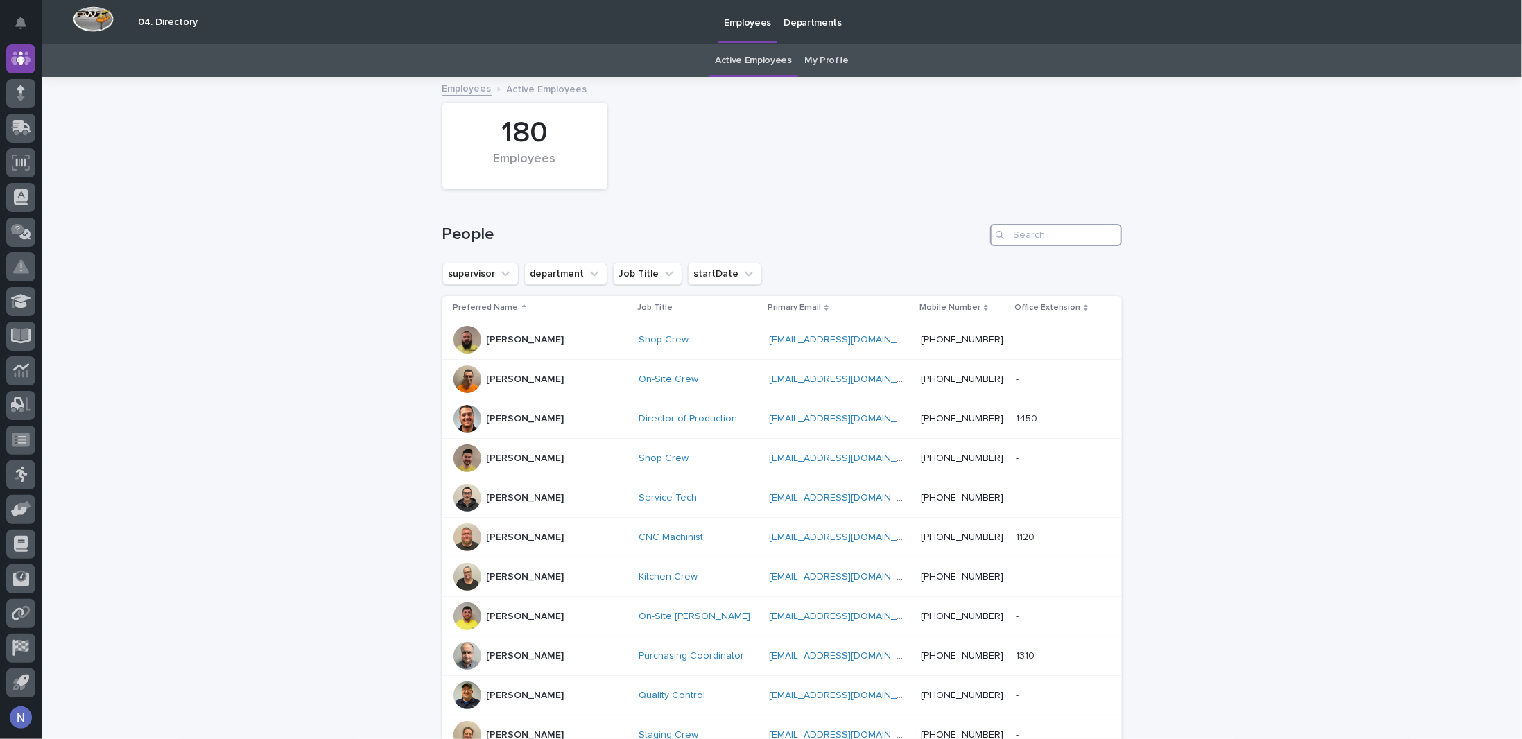
click at [1018, 242] on input "Search" at bounding box center [1056, 235] width 132 height 22
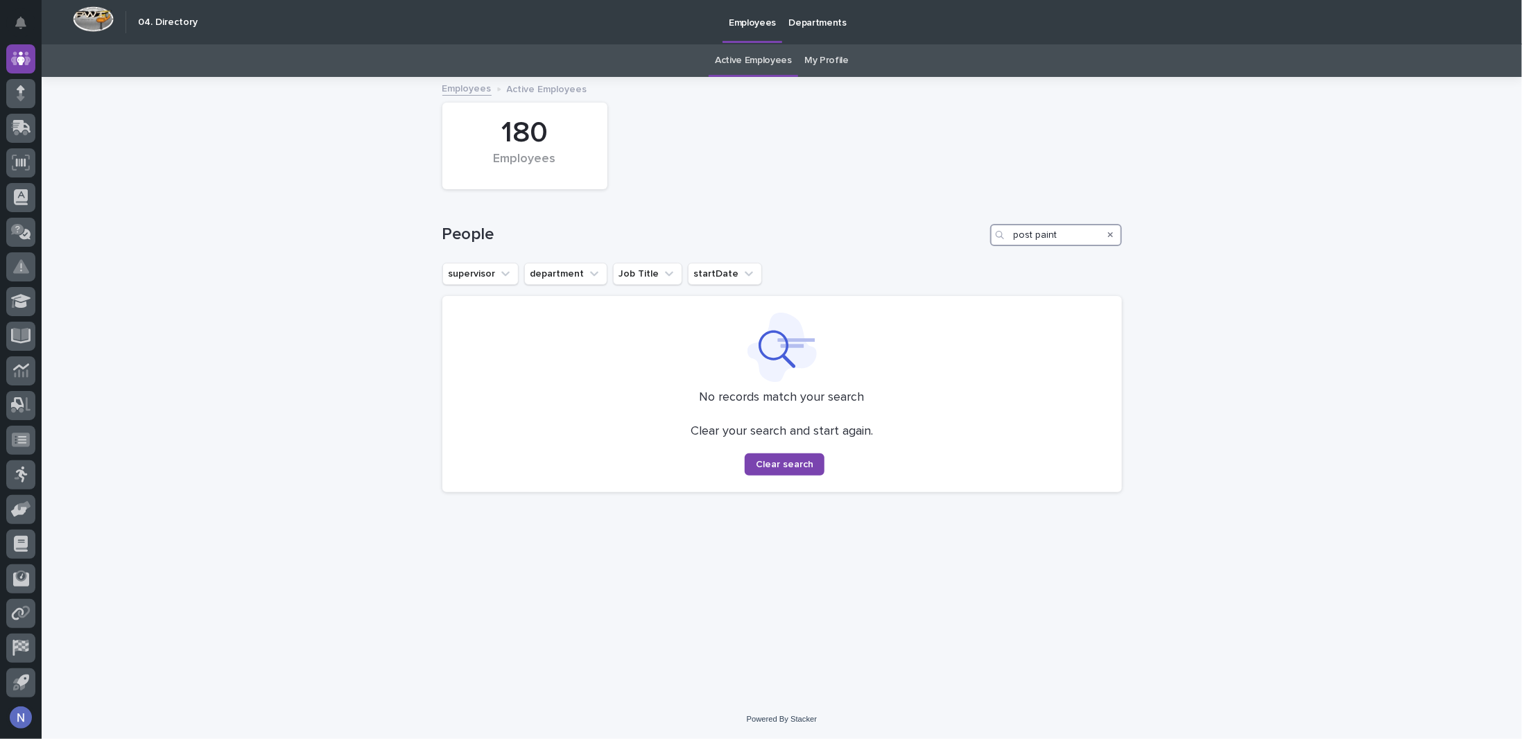
drag, startPoint x: 1058, startPoint y: 241, endPoint x: 947, endPoint y: 261, distance: 112.8
click at [947, 261] on div "People post paint" at bounding box center [781, 229] width 679 height 67
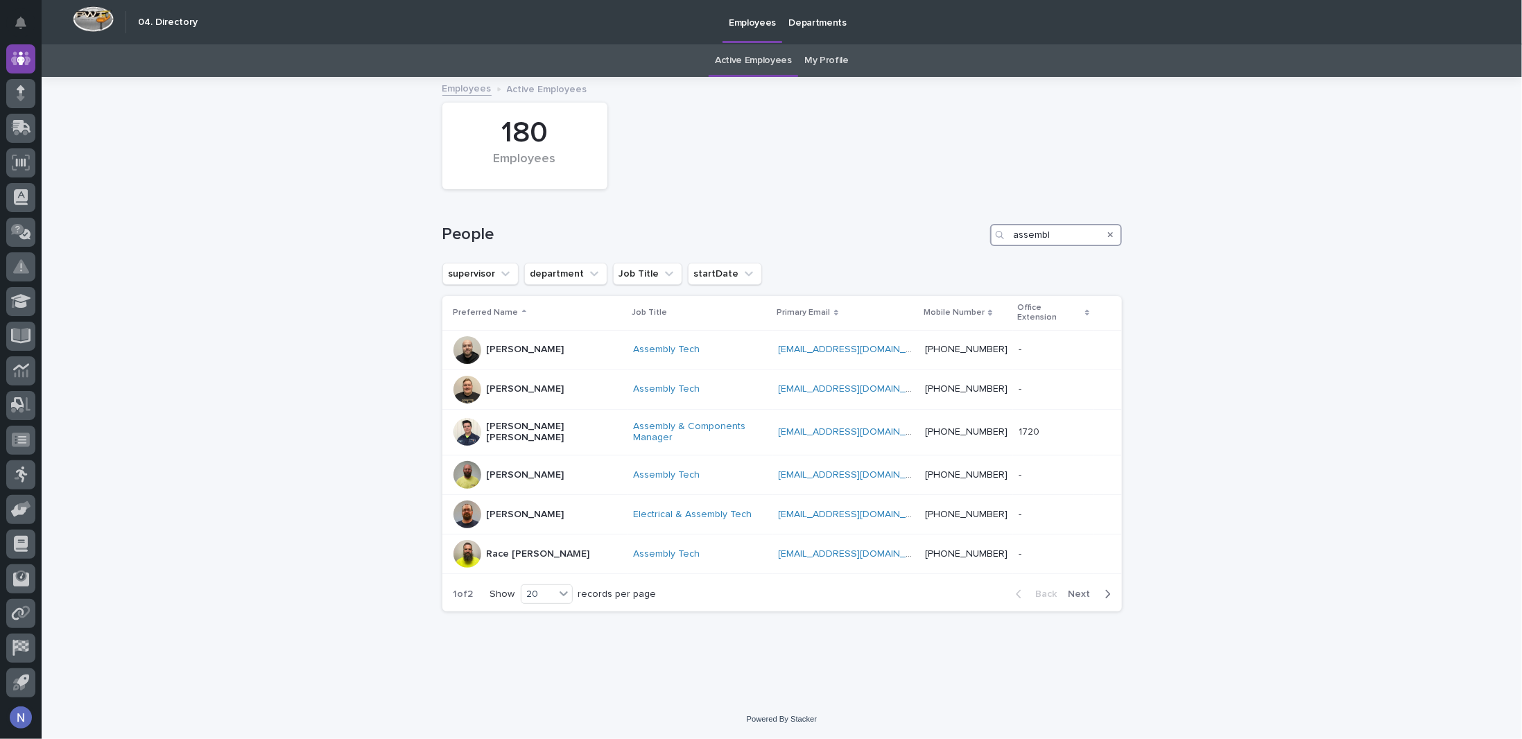
type input "assembl"
